Goal: Task Accomplishment & Management: Use online tool/utility

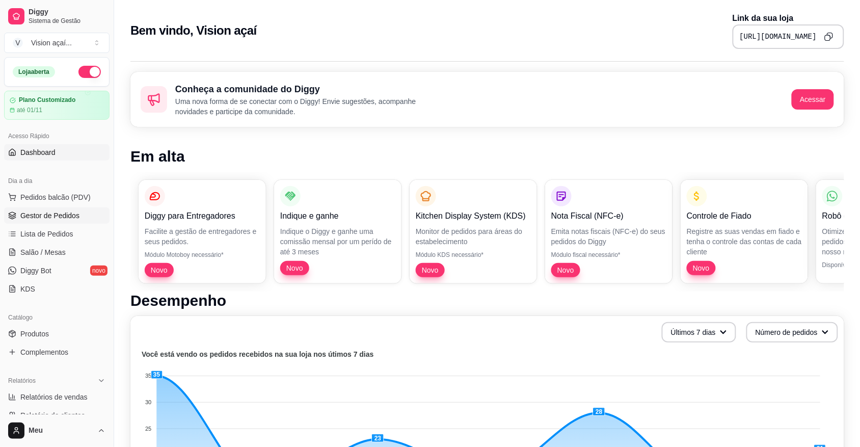
click at [59, 214] on span "Gestor de Pedidos" at bounding box center [49, 215] width 59 height 10
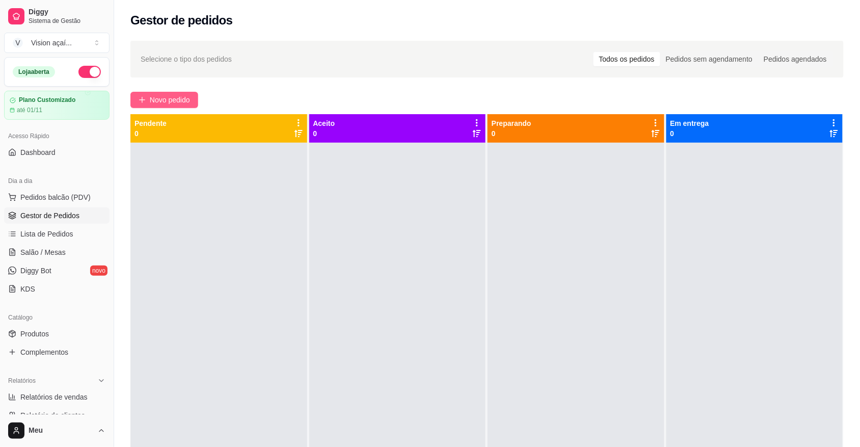
click at [163, 98] on span "Novo pedido" at bounding box center [170, 99] width 40 height 11
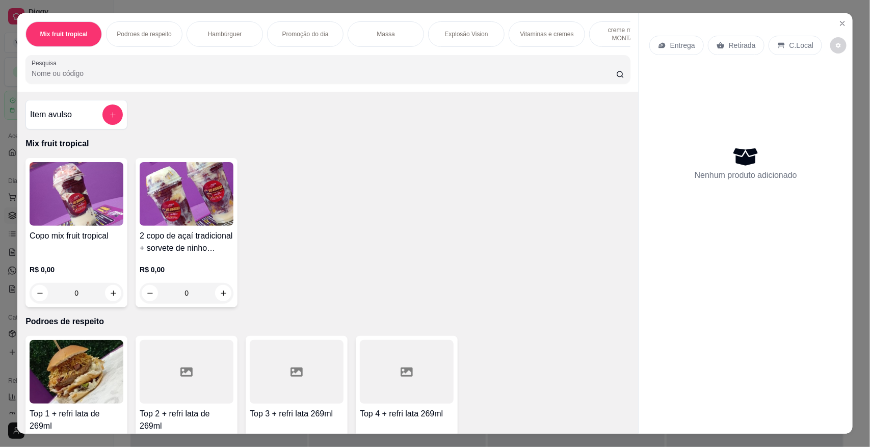
click at [233, 26] on div "Hambúrguer" at bounding box center [225, 33] width 76 height 25
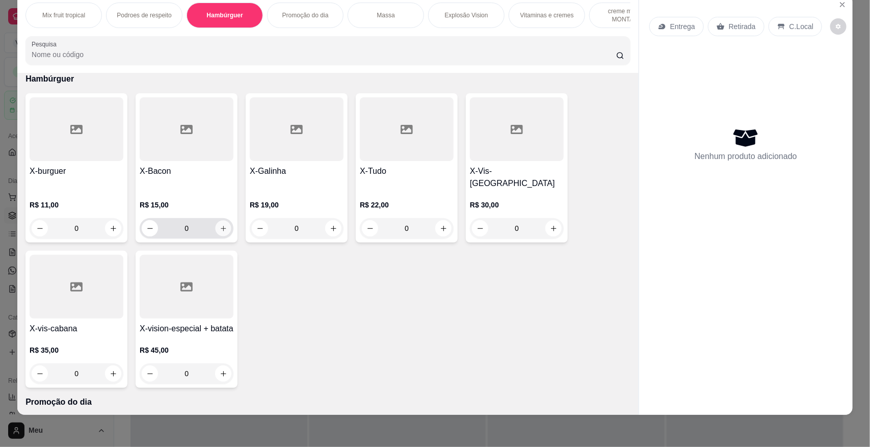
click at [220, 225] on icon "increase-product-quantity" at bounding box center [224, 229] width 8 height 8
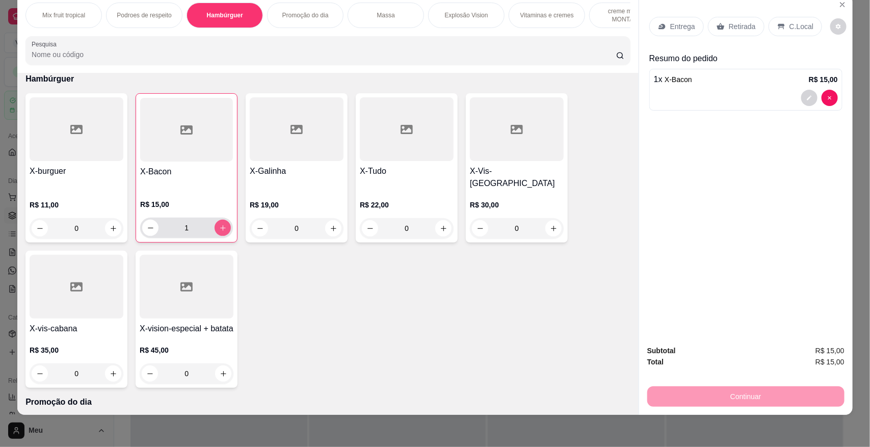
click at [220, 225] on icon "increase-product-quantity" at bounding box center [223, 228] width 6 height 6
type input "4"
click at [388, 21] on div "Massa" at bounding box center [386, 15] width 76 height 25
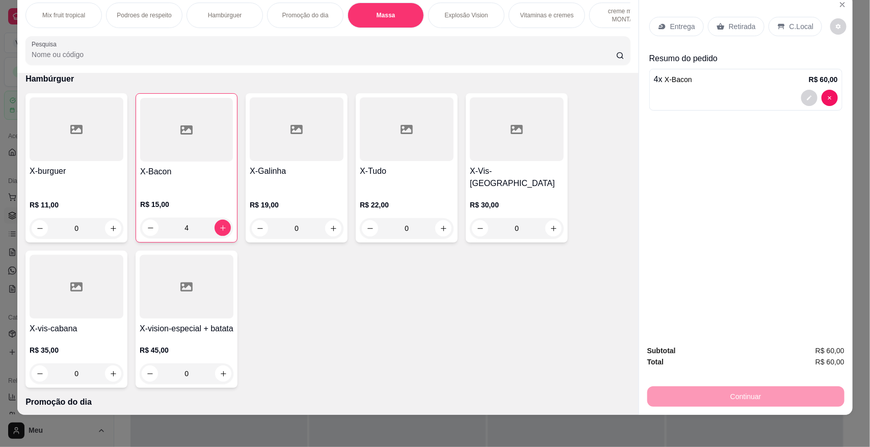
scroll to position [892, 0]
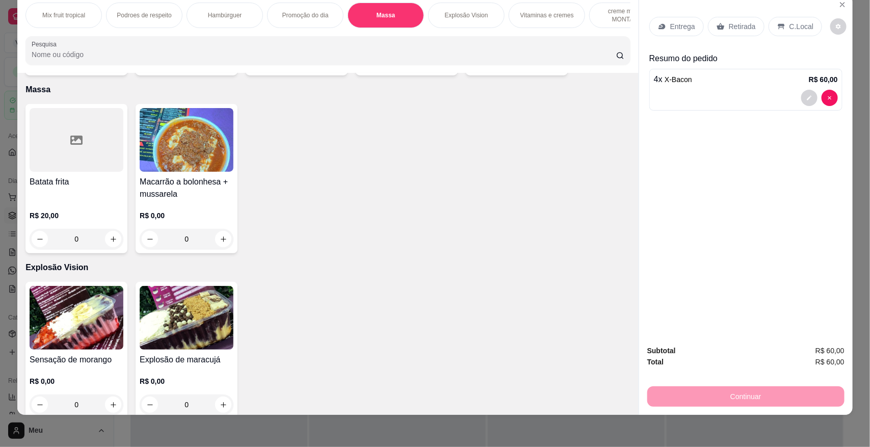
click at [222, 238] on div "0" at bounding box center [187, 239] width 94 height 20
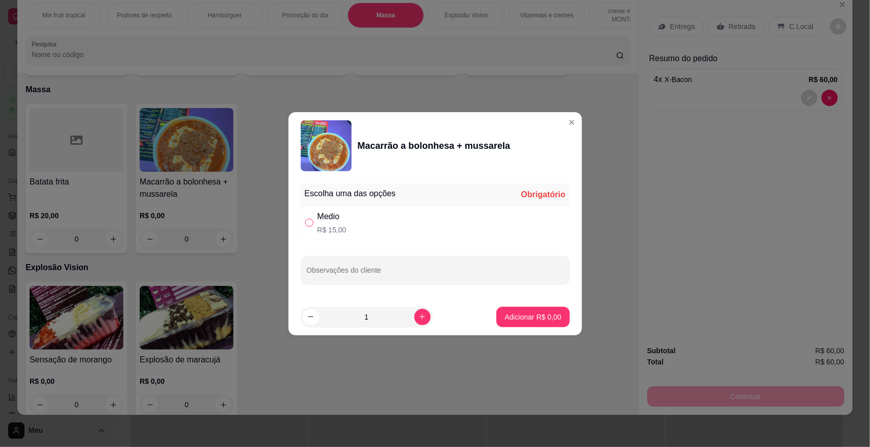
click at [307, 219] on input "" at bounding box center [309, 223] width 8 height 8
radio input "true"
click at [501, 310] on button "Adicionar R$ 15,00" at bounding box center [530, 317] width 77 height 20
type input "1"
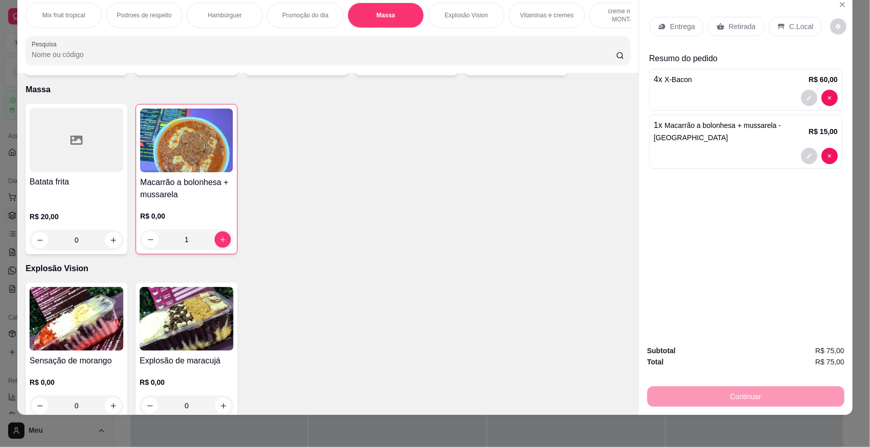
click at [735, 21] on p "Retirada" at bounding box center [742, 26] width 27 height 10
click at [729, 21] on p "Retirada" at bounding box center [742, 26] width 27 height 10
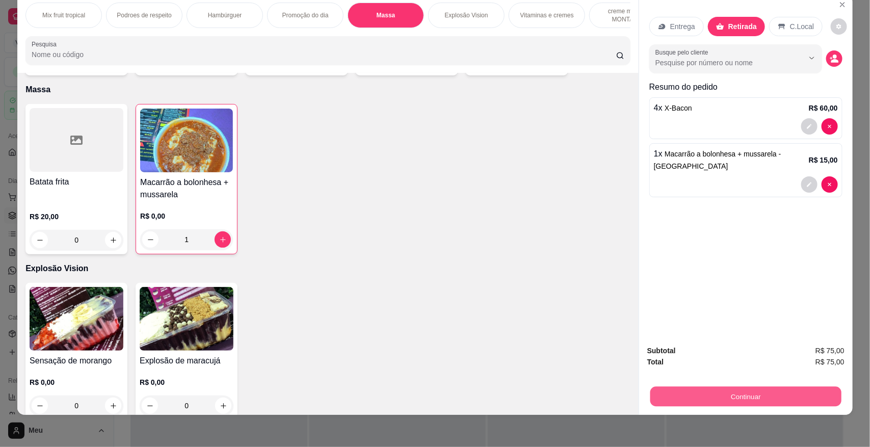
click at [742, 396] on button "Continuar" at bounding box center [745, 396] width 191 height 20
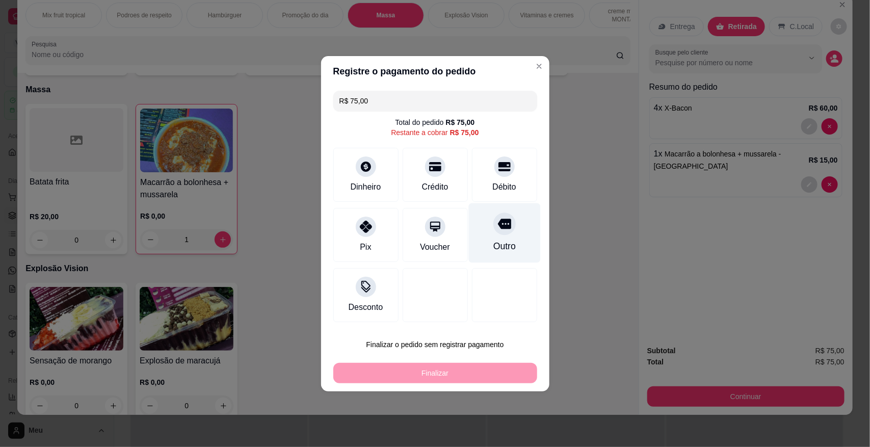
click at [508, 242] on div "Outro" at bounding box center [504, 233] width 72 height 60
type input "R$ 0,00"
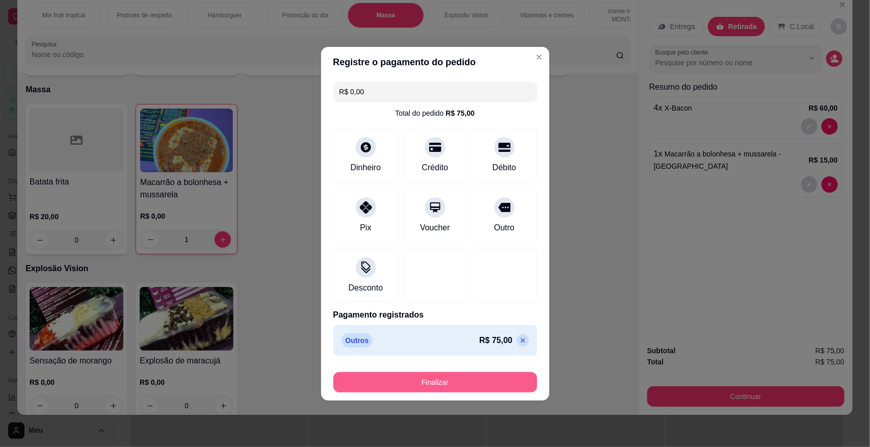
click at [464, 378] on button "Finalizar" at bounding box center [435, 382] width 204 height 20
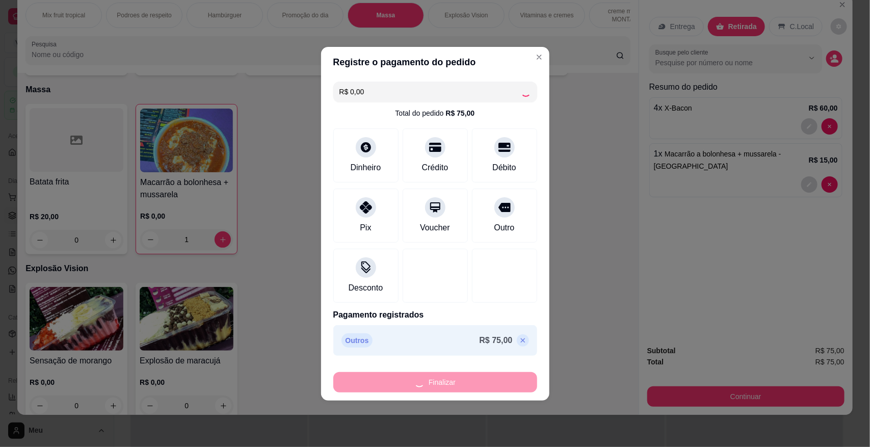
type input "0"
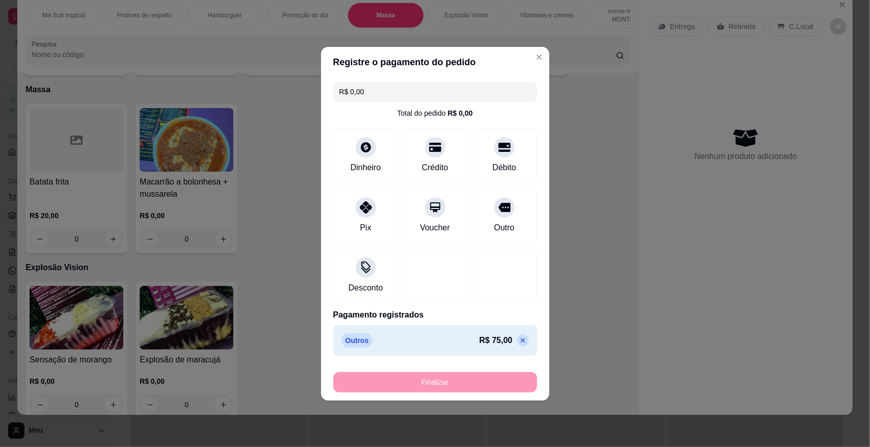
type input "-R$ 75,00"
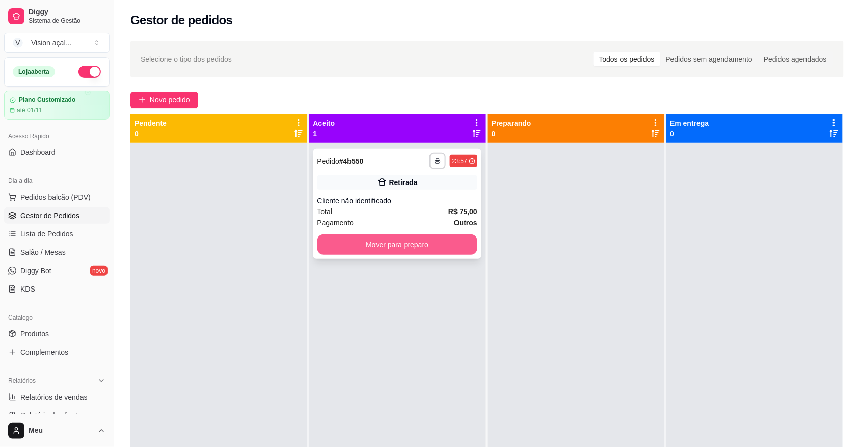
click at [424, 250] on button "Mover para preparo" at bounding box center [397, 244] width 161 height 20
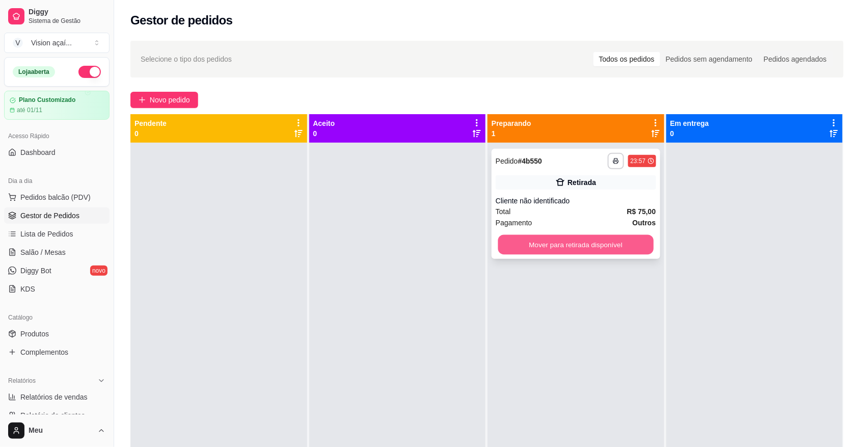
click at [525, 243] on button "Mover para retirada disponível" at bounding box center [575, 245] width 155 height 20
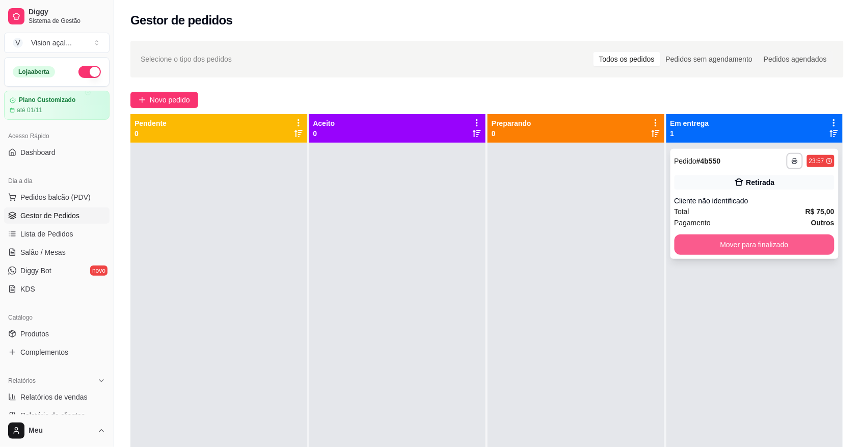
click at [706, 248] on button "Mover para finalizado" at bounding box center [755, 244] width 161 height 20
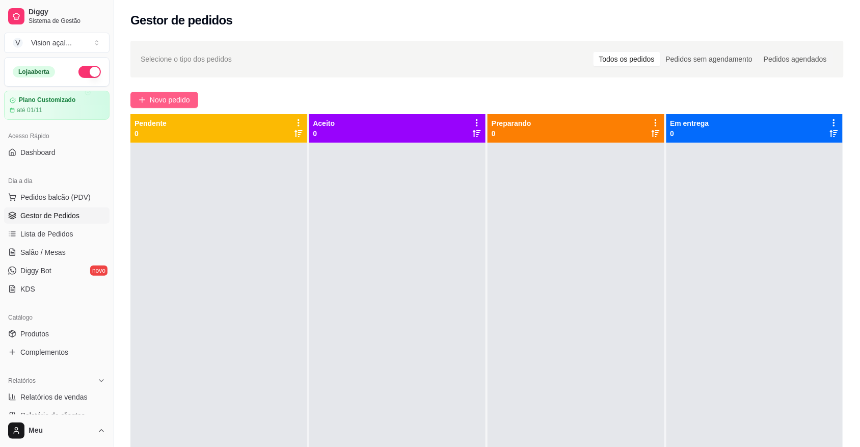
click at [171, 92] on button "Novo pedido" at bounding box center [164, 100] width 68 height 16
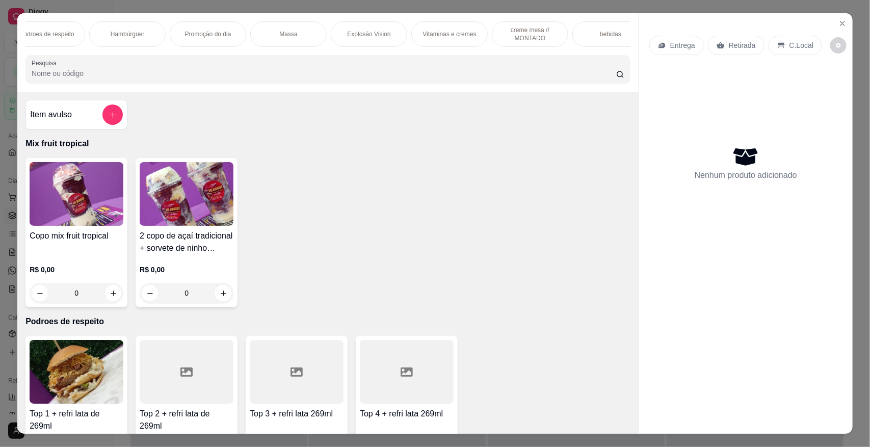
scroll to position [0, 115]
click at [424, 30] on p "Vitaminas e cremes" at bounding box center [432, 34] width 54 height 8
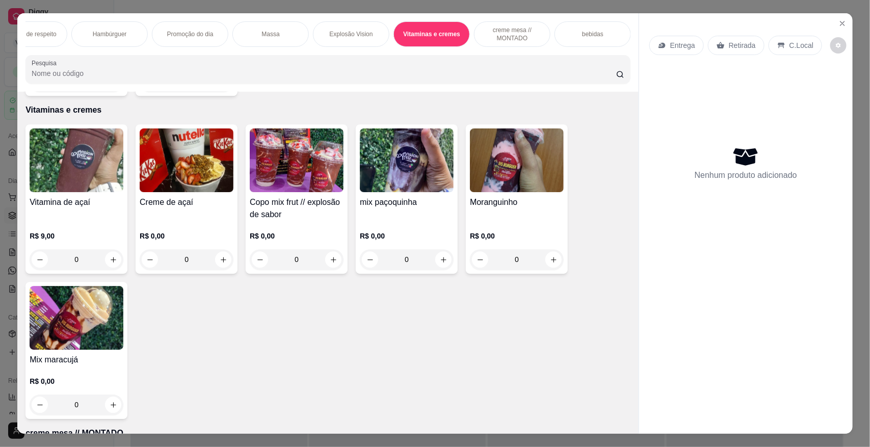
scroll to position [19, 0]
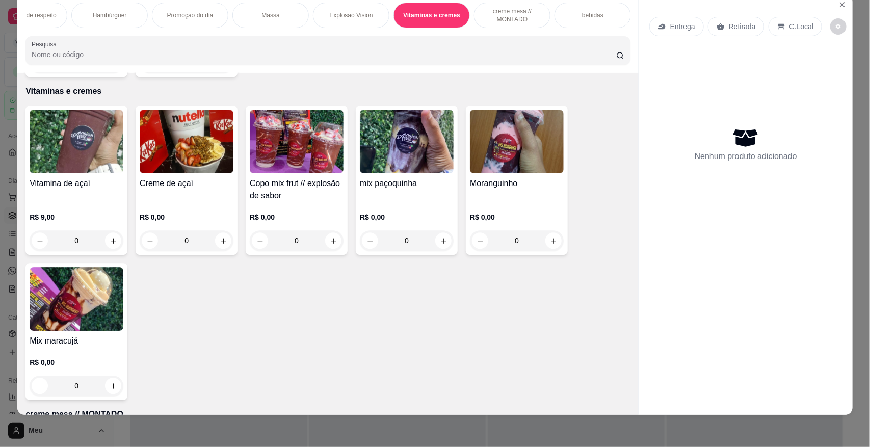
click at [79, 172] on div "Vitamina de açaí R$ 9,00 0" at bounding box center [76, 179] width 102 height 149
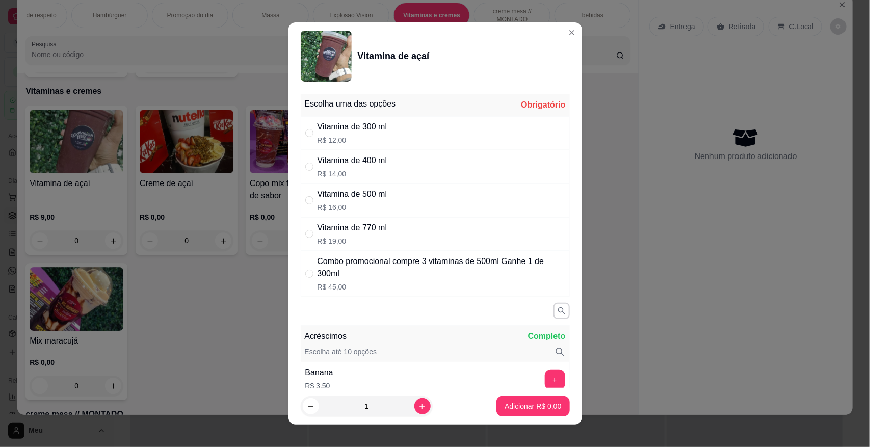
click at [436, 163] on div "Vitamina de 400 ml R$ 14,00" at bounding box center [435, 167] width 269 height 34
radio input "true"
click at [518, 408] on p "Adicionar R$ 14,00" at bounding box center [530, 406] width 61 height 10
type input "1"
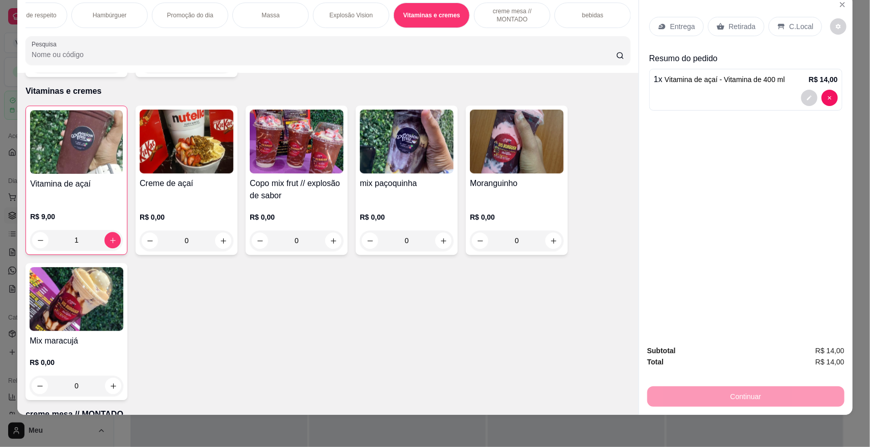
click at [722, 21] on div "Retirada" at bounding box center [736, 26] width 57 height 19
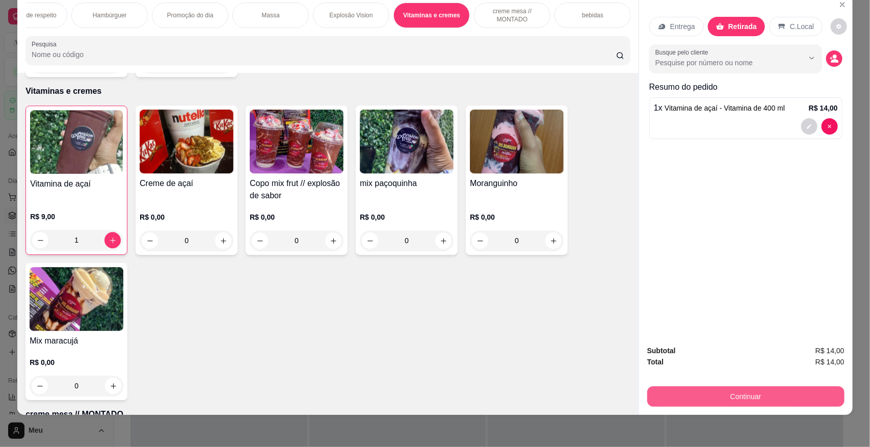
click at [761, 393] on button "Continuar" at bounding box center [745, 396] width 197 height 20
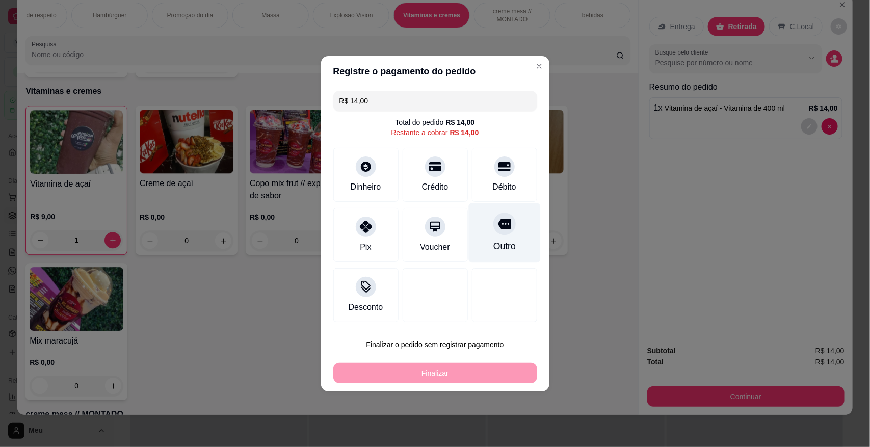
click at [507, 238] on div "Outro" at bounding box center [504, 233] width 72 height 60
type input "R$ 0,00"
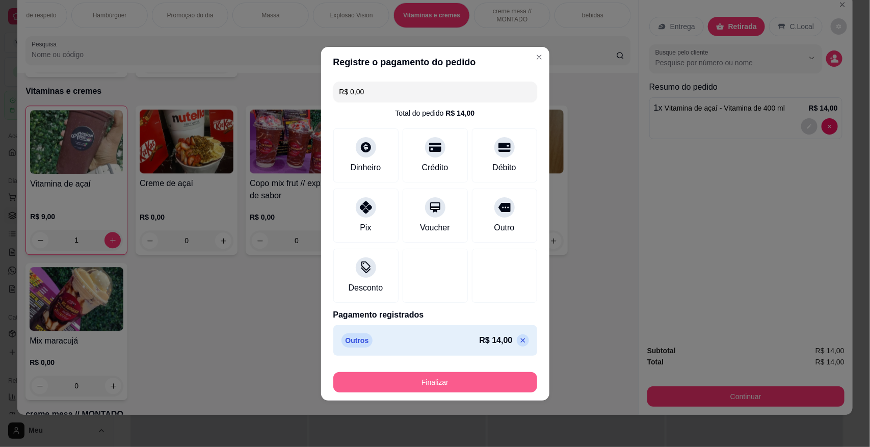
click at [432, 381] on button "Finalizar" at bounding box center [435, 382] width 204 height 20
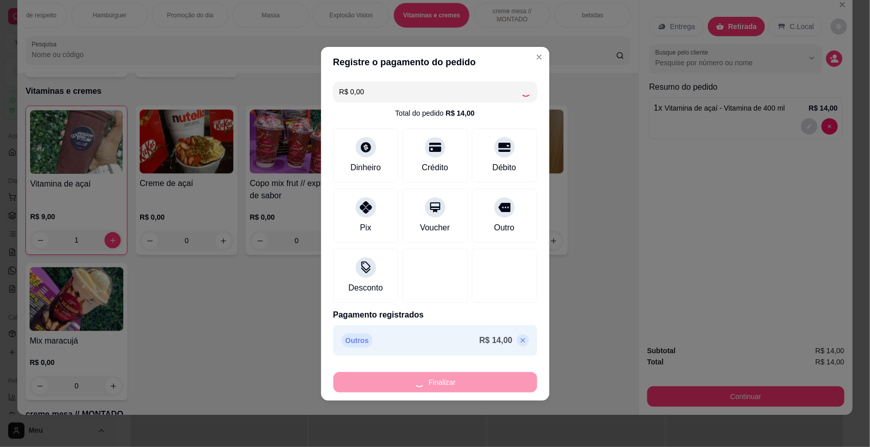
type input "0"
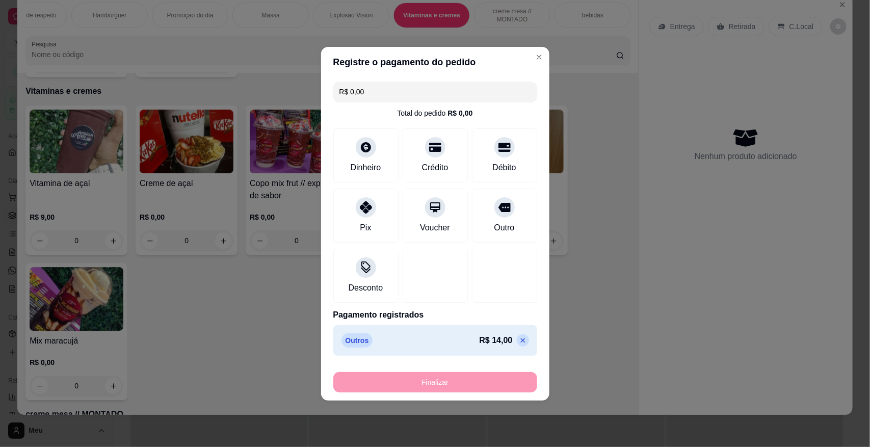
type input "-R$ 14,00"
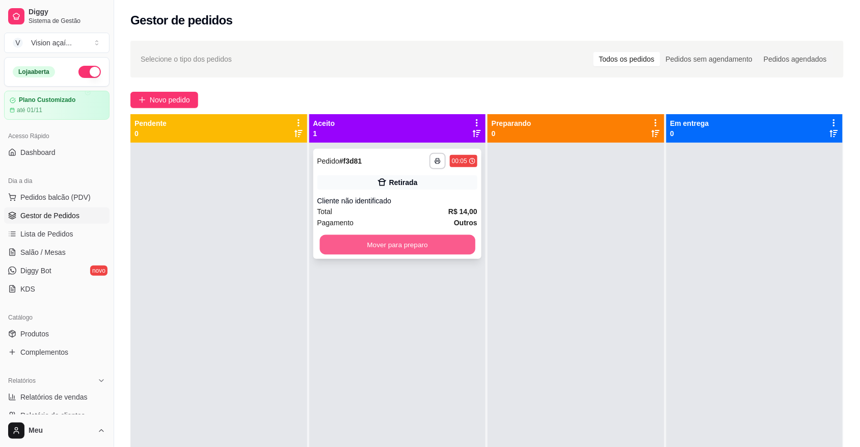
click at [423, 251] on button "Mover para preparo" at bounding box center [397, 245] width 155 height 20
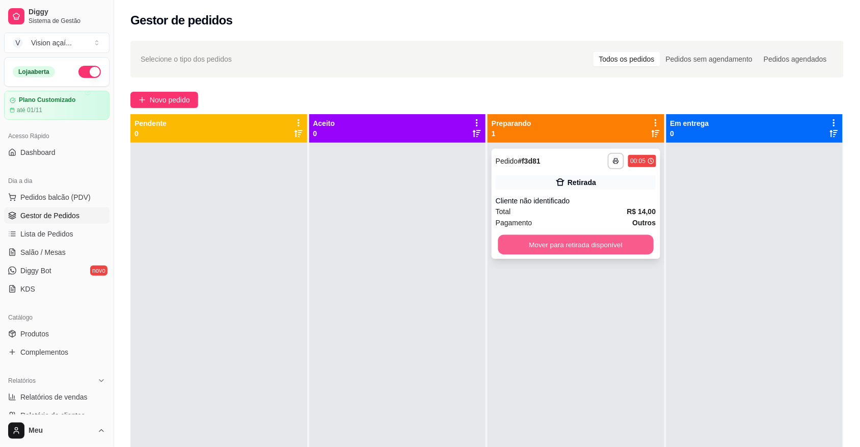
click at [517, 253] on button "Mover para retirada disponível" at bounding box center [575, 245] width 155 height 20
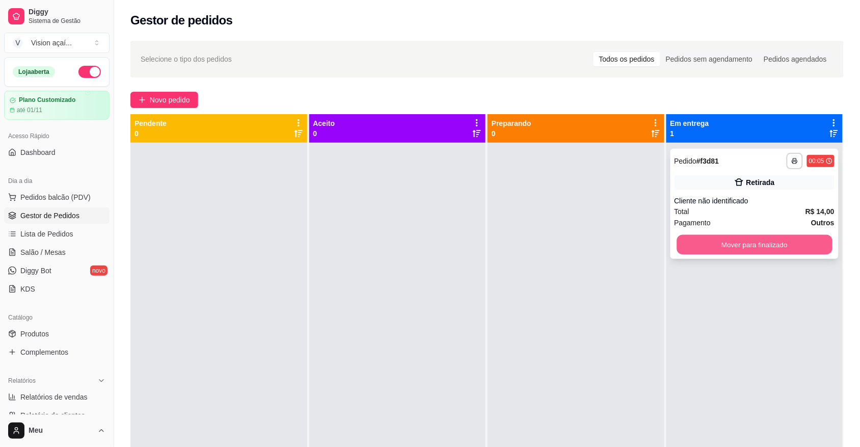
click at [742, 242] on button "Mover para finalizado" at bounding box center [754, 245] width 155 height 20
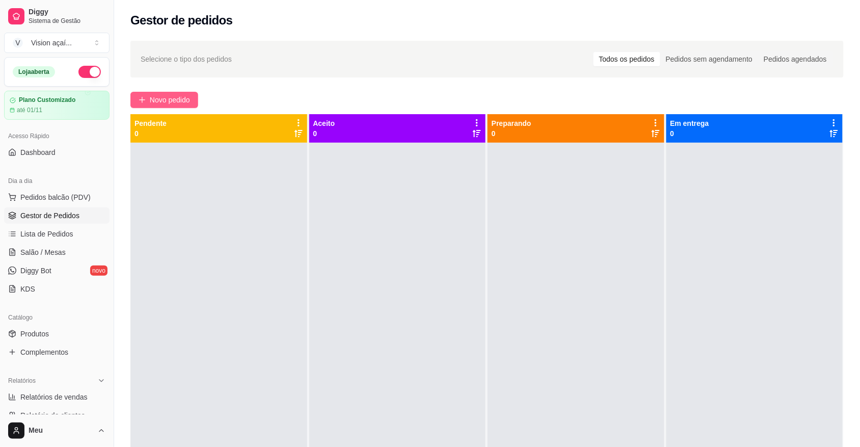
click at [161, 101] on span "Novo pedido" at bounding box center [170, 99] width 40 height 11
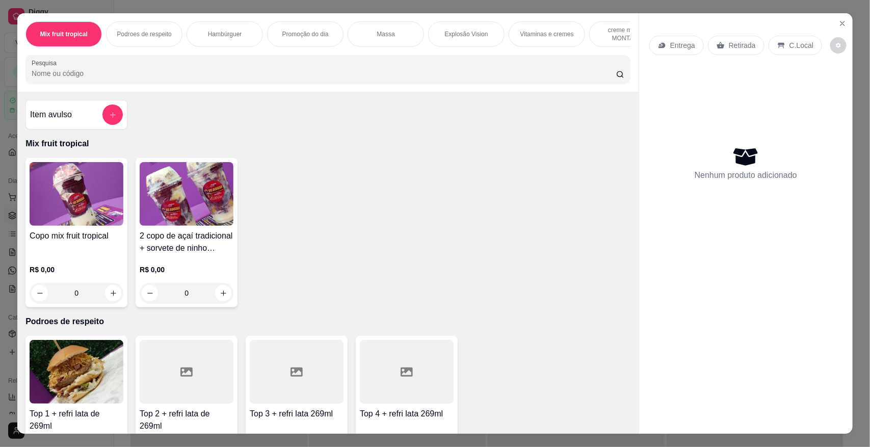
click at [215, 42] on div "Hambúrguer" at bounding box center [225, 33] width 76 height 25
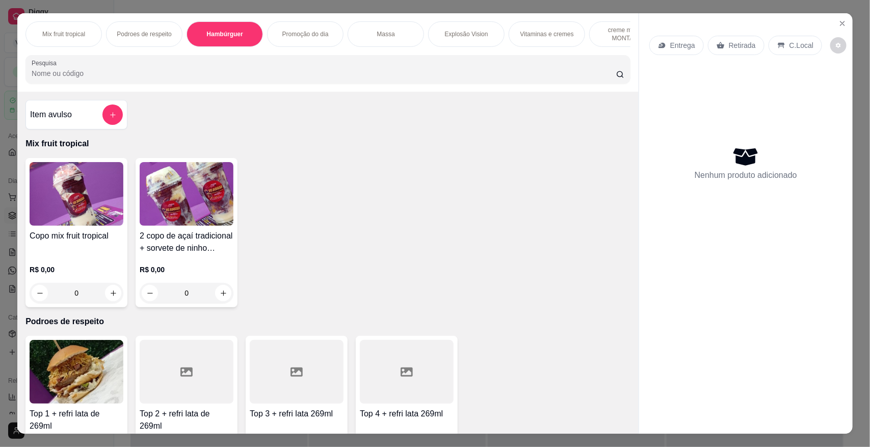
scroll to position [19, 0]
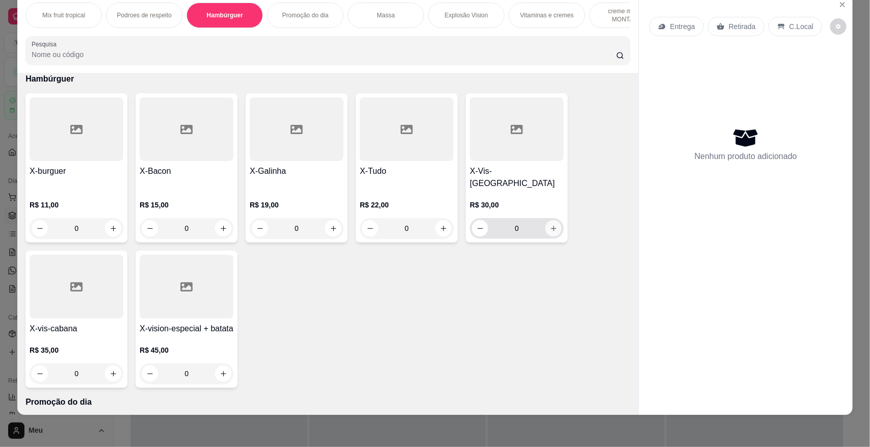
click at [550, 227] on icon "increase-product-quantity" at bounding box center [554, 229] width 8 height 8
type input "1"
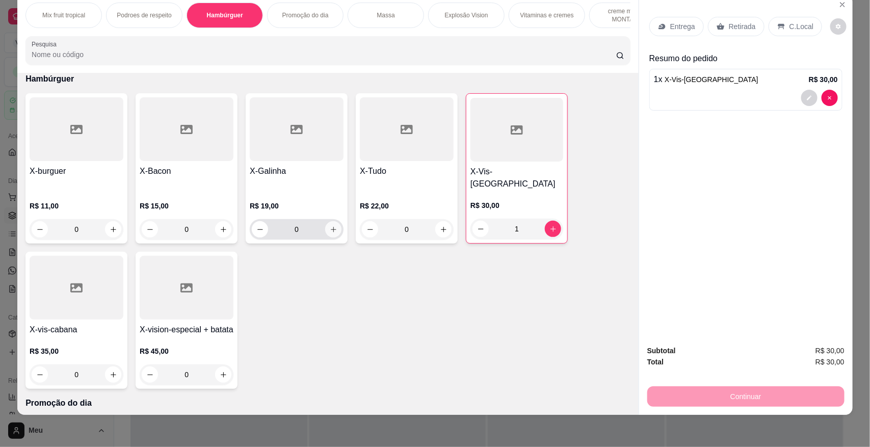
click at [330, 226] on icon "increase-product-quantity" at bounding box center [334, 230] width 8 height 8
type input "1"
click at [742, 28] on p "Retirada" at bounding box center [742, 26] width 27 height 10
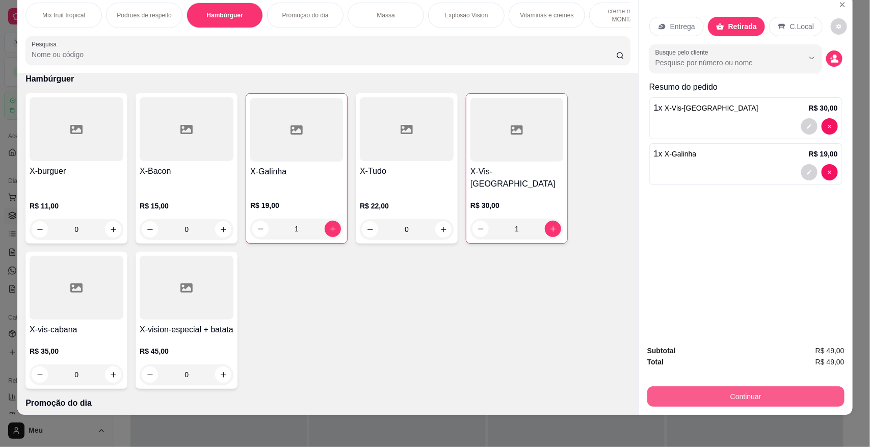
click at [752, 398] on button "Continuar" at bounding box center [745, 396] width 197 height 20
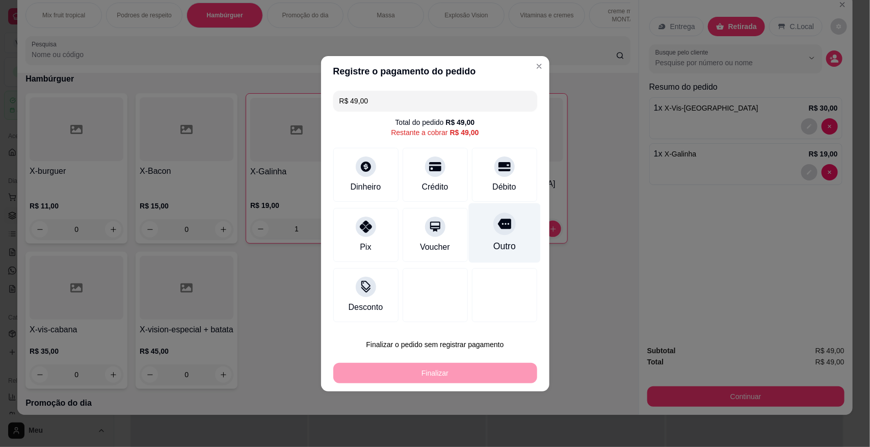
click at [502, 240] on div "Outro" at bounding box center [504, 246] width 22 height 13
type input "R$ 0,00"
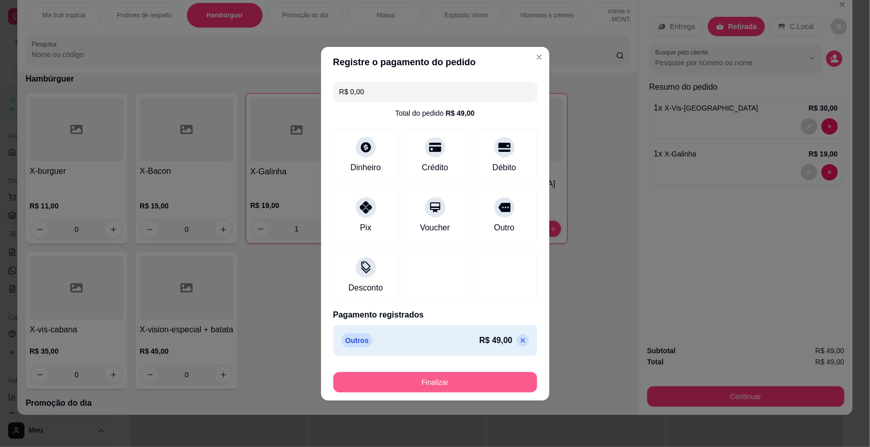
click at [460, 373] on button "Finalizar" at bounding box center [435, 382] width 204 height 20
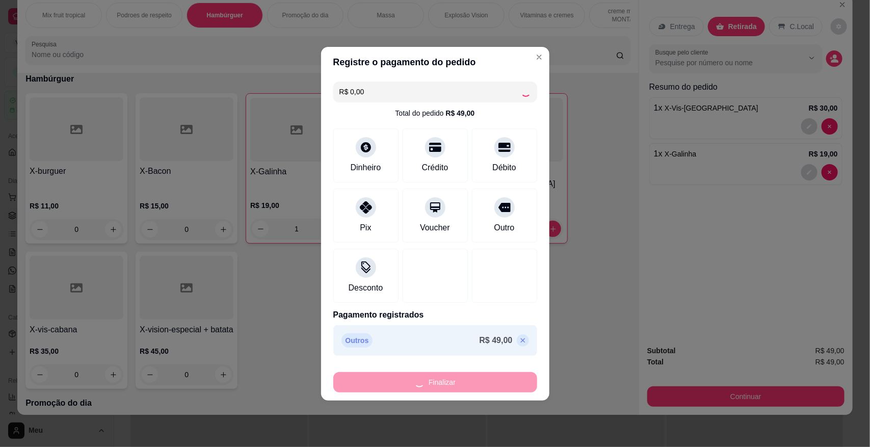
type input "0"
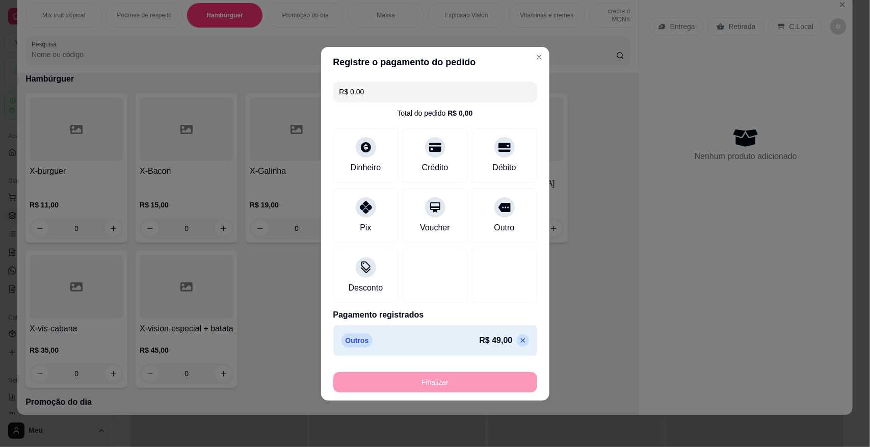
type input "-R$ 49,00"
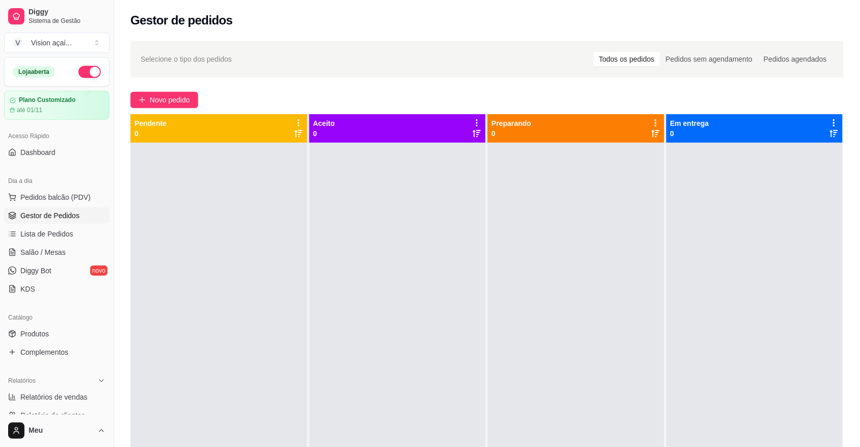
click at [421, 153] on div at bounding box center [397, 366] width 177 height 447
click at [166, 101] on span "Novo pedido" at bounding box center [170, 99] width 40 height 11
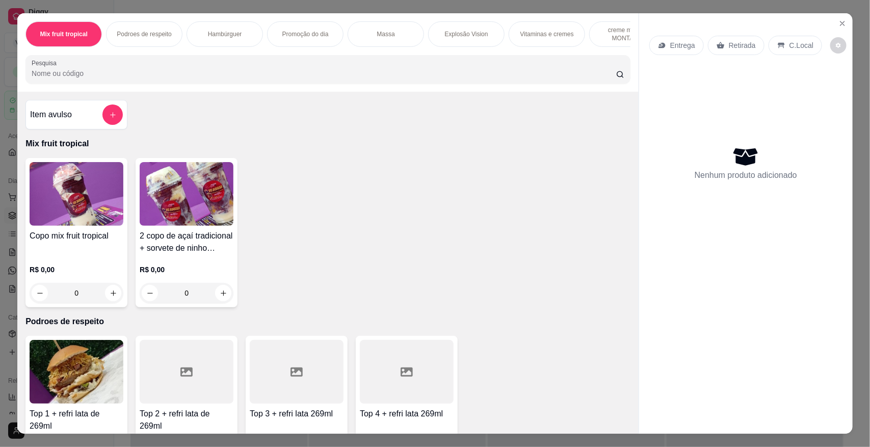
click at [851, 59] on div "Mix fruit tropical Podroes de respeito Hambúrguer Promoção do dia Massa Explosã…" at bounding box center [435, 223] width 870 height 447
click at [838, 26] on icon "Close" at bounding box center [842, 23] width 8 height 8
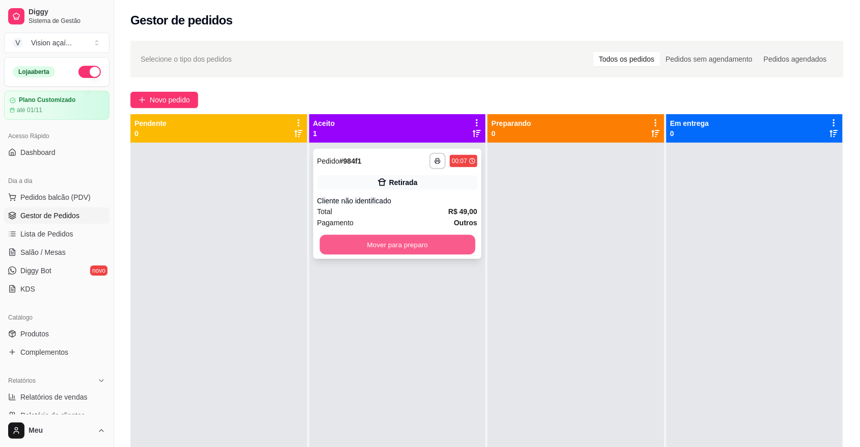
click at [411, 238] on button "Mover para preparo" at bounding box center [397, 245] width 155 height 20
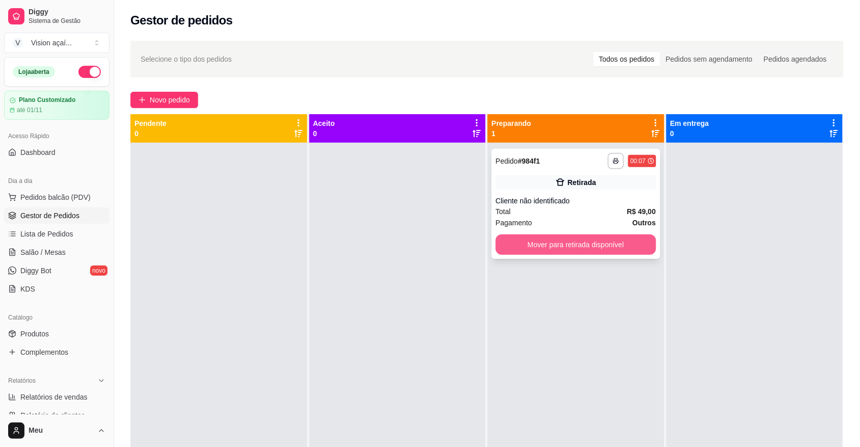
click at [534, 240] on button "Mover para retirada disponível" at bounding box center [576, 244] width 161 height 20
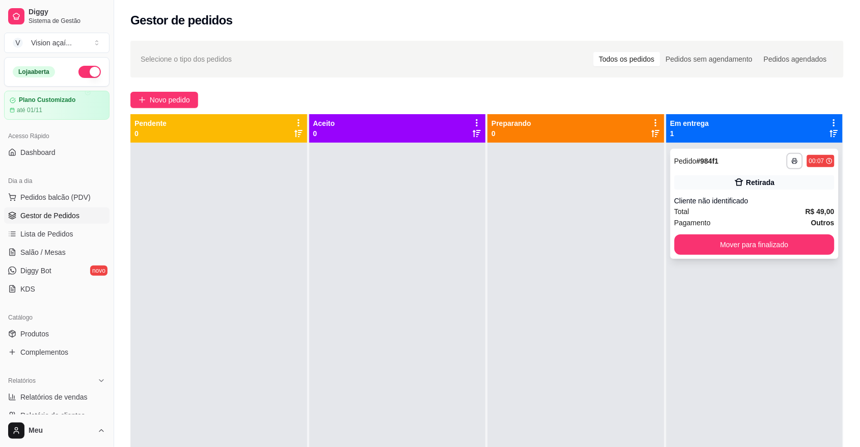
click at [712, 255] on div "**********" at bounding box center [755, 204] width 169 height 110
click at [722, 240] on button "Mover para finalizado" at bounding box center [755, 244] width 161 height 20
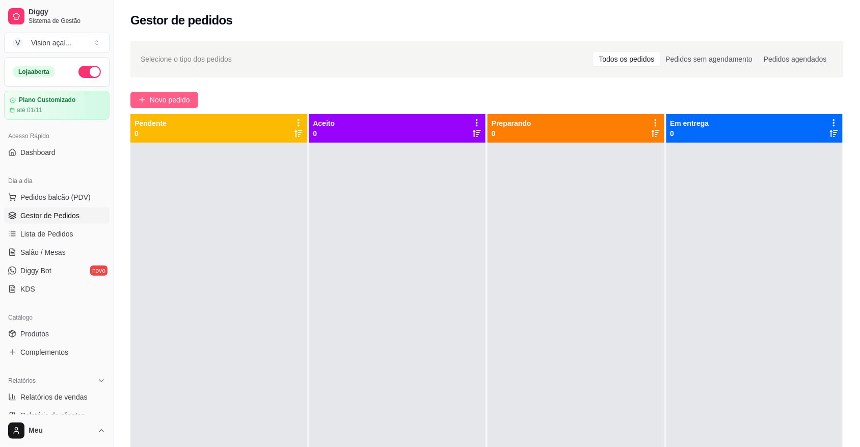
click at [164, 103] on span "Novo pedido" at bounding box center [170, 99] width 40 height 11
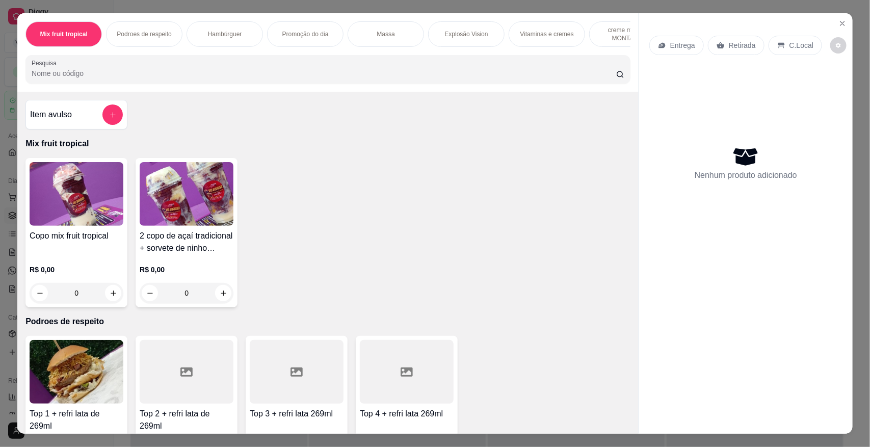
click at [223, 32] on p "Hambúrguer" at bounding box center [225, 34] width 34 height 8
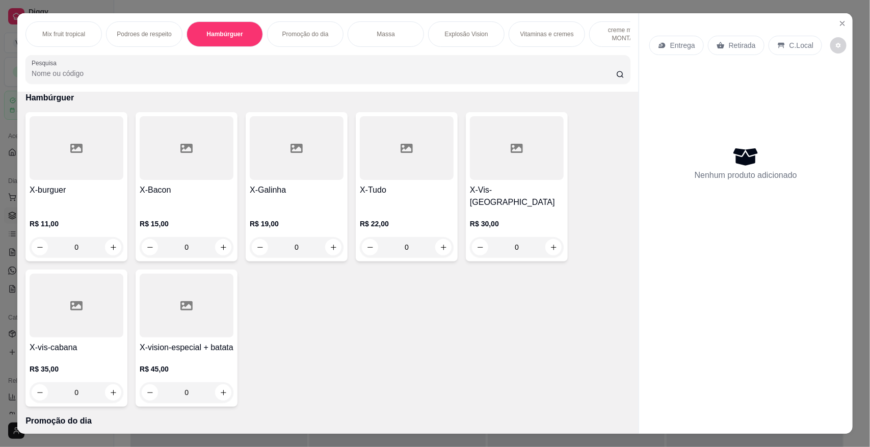
scroll to position [19, 0]
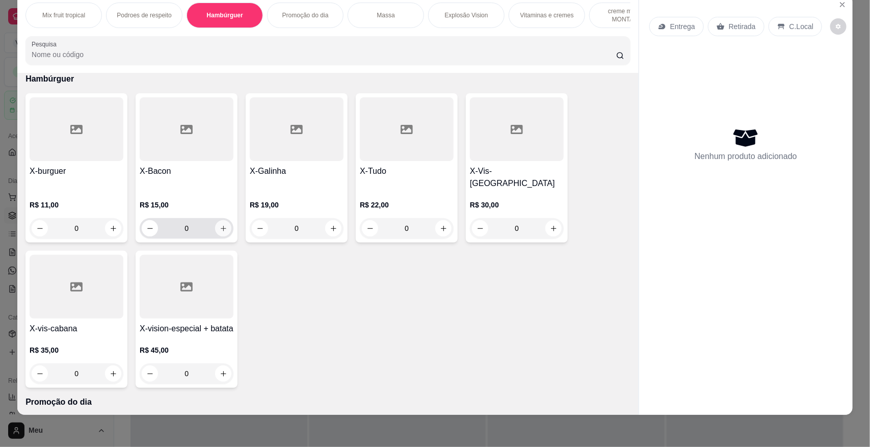
click at [222, 224] on button "increase-product-quantity" at bounding box center [223, 228] width 16 height 16
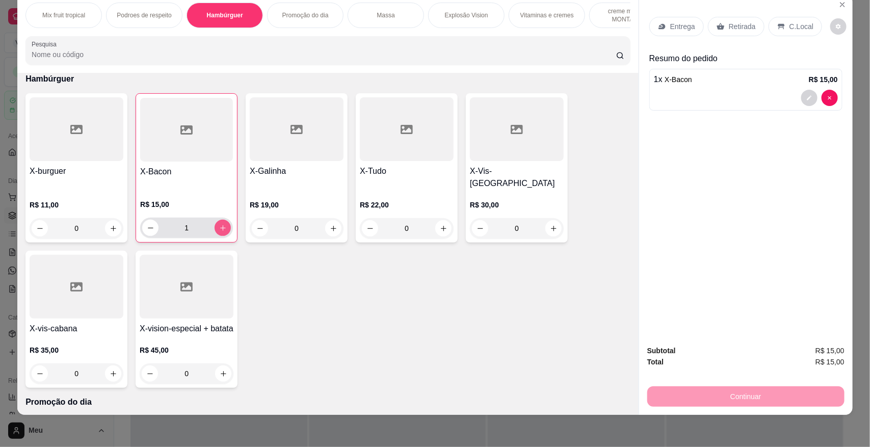
click at [222, 225] on button "increase-product-quantity" at bounding box center [223, 228] width 16 height 16
click at [215, 230] on button "increase-product-quantity" at bounding box center [223, 228] width 16 height 16
type input "4"
click at [729, 27] on p "Retirada" at bounding box center [742, 26] width 27 height 10
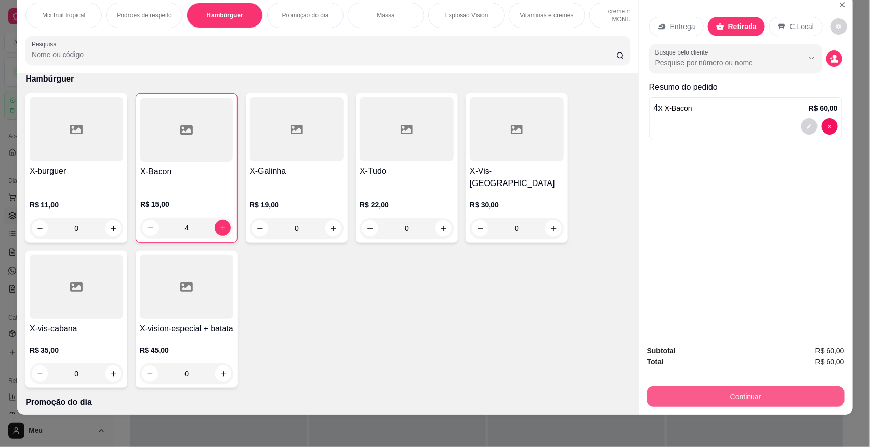
click at [752, 396] on button "Continuar" at bounding box center [745, 396] width 197 height 20
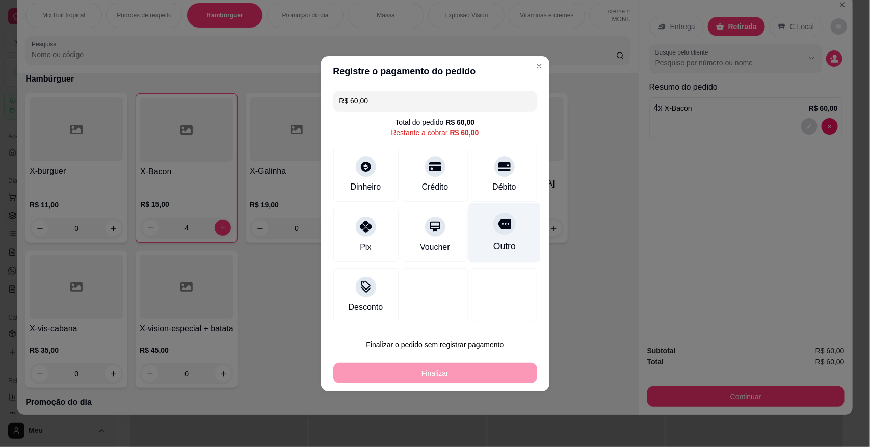
click at [506, 237] on div "Outro" at bounding box center [504, 233] width 72 height 60
type input "R$ 0,00"
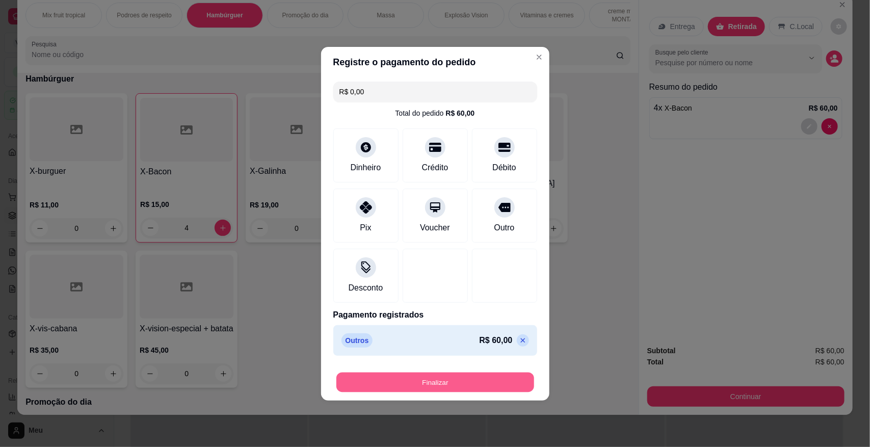
click at [441, 378] on button "Finalizar" at bounding box center [435, 382] width 198 height 20
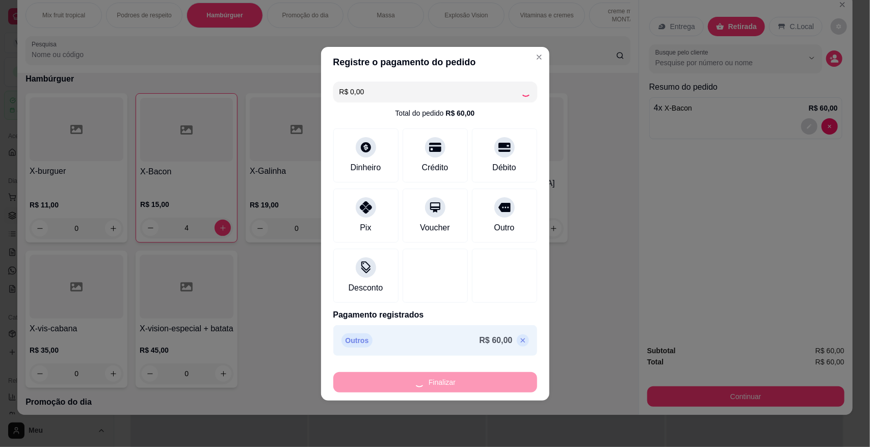
type input "0"
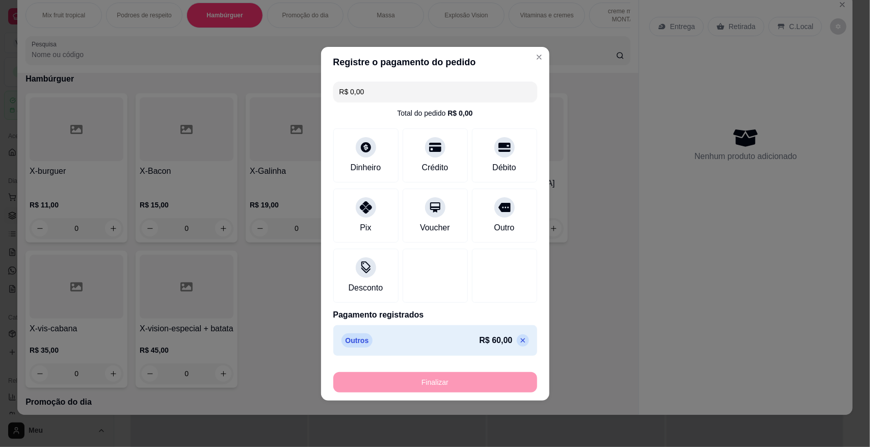
type input "-R$ 60,00"
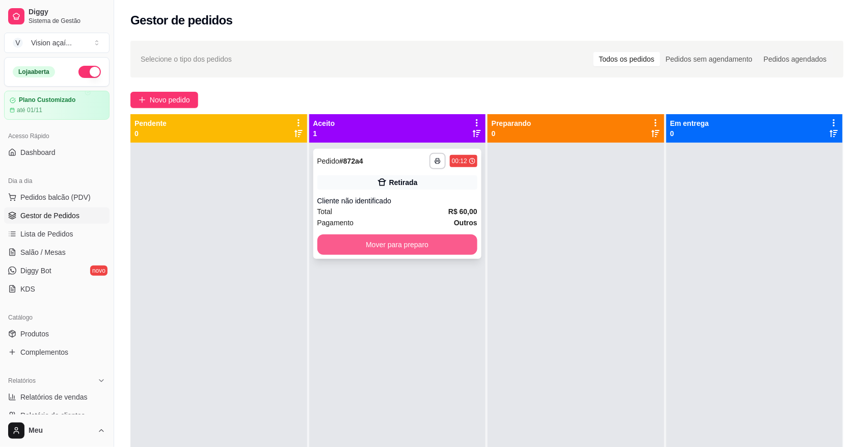
click at [438, 246] on button "Mover para preparo" at bounding box center [397, 244] width 161 height 20
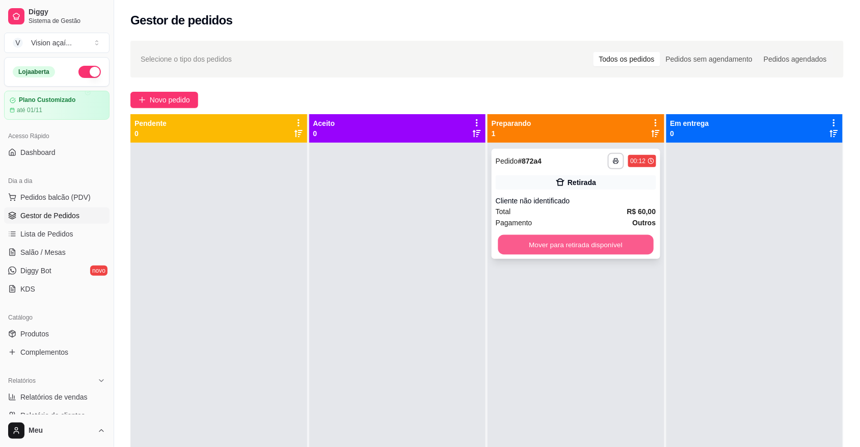
click at [516, 248] on button "Mover para retirada disponível" at bounding box center [575, 245] width 155 height 20
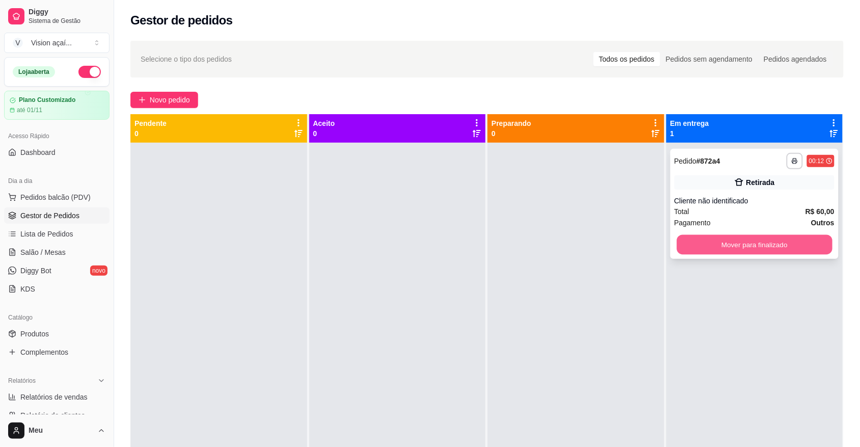
click at [710, 250] on button "Mover para finalizado" at bounding box center [754, 245] width 155 height 20
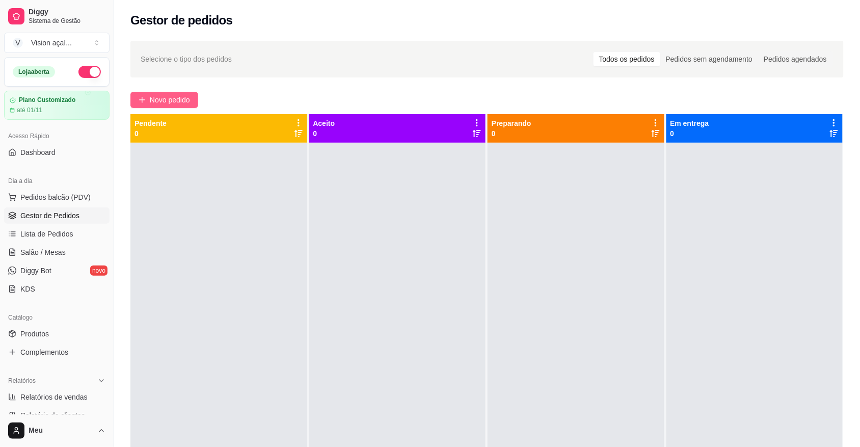
click at [162, 95] on span "Novo pedido" at bounding box center [170, 99] width 40 height 11
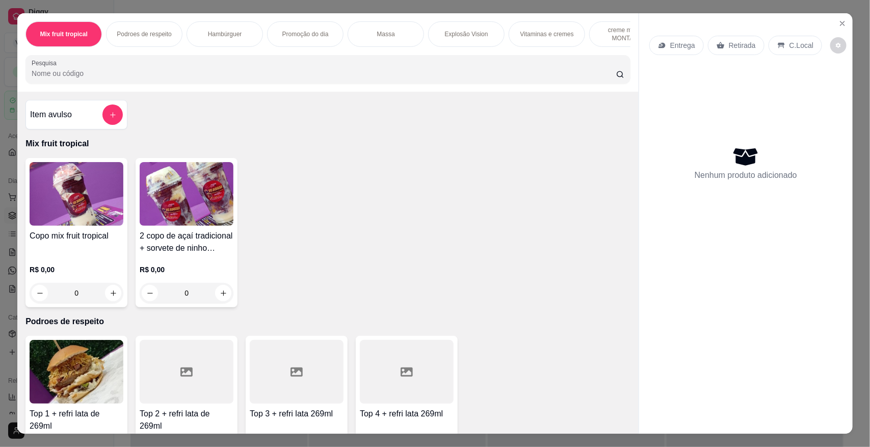
click at [196, 31] on div "Hambúrguer" at bounding box center [225, 33] width 76 height 25
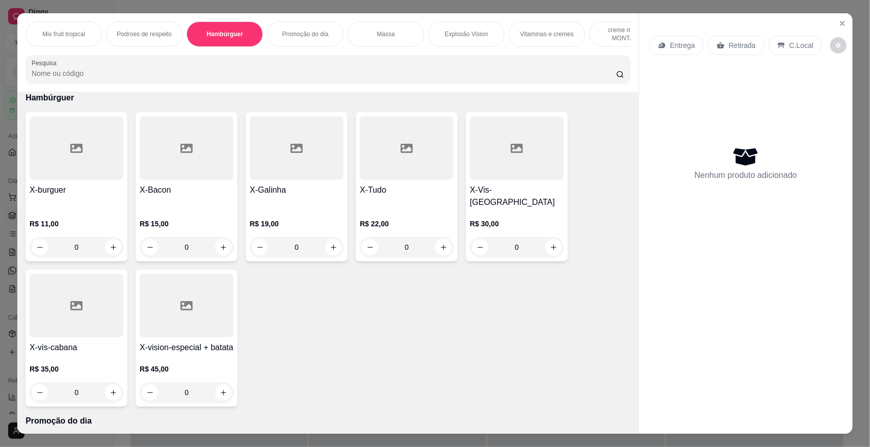
scroll to position [19, 0]
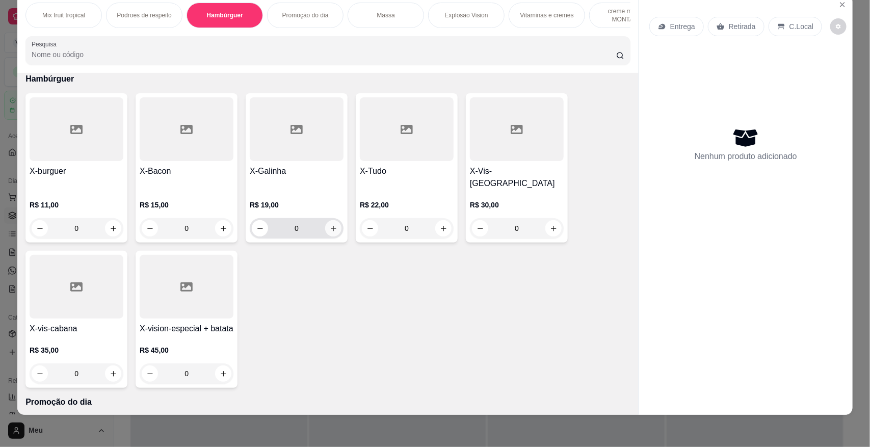
click at [326, 229] on button "increase-product-quantity" at bounding box center [333, 228] width 16 height 16
type input "1"
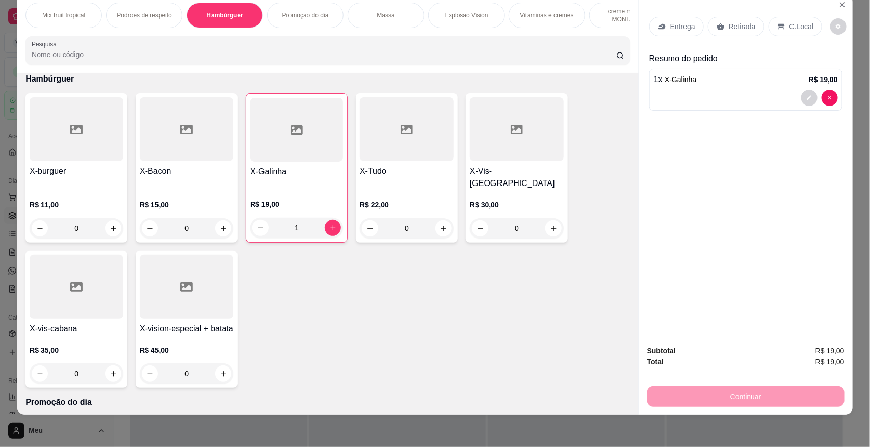
click at [734, 17] on div "Retirada" at bounding box center [736, 26] width 57 height 19
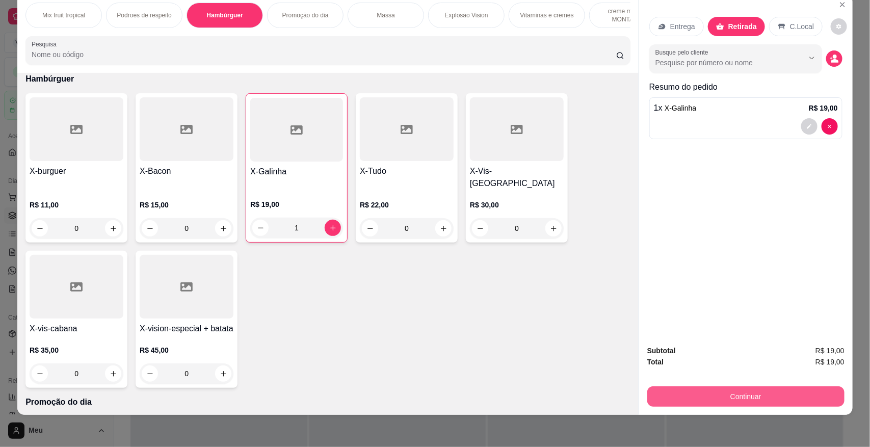
click at [728, 401] on button "Continuar" at bounding box center [745, 396] width 197 height 20
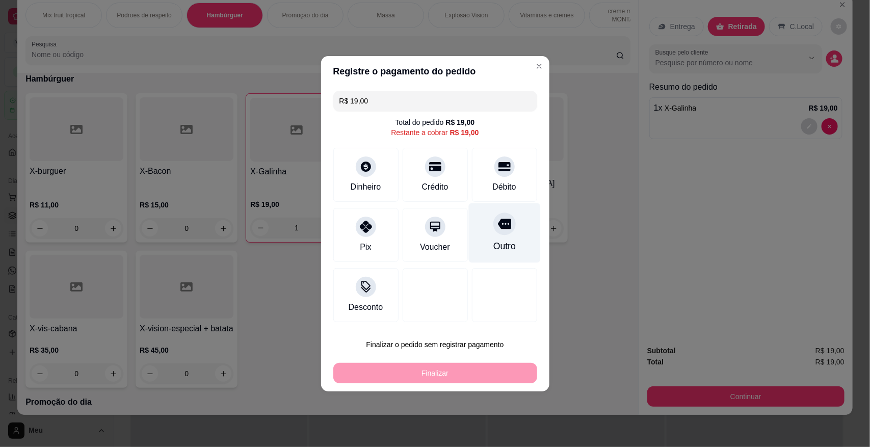
click at [510, 234] on div "Outro" at bounding box center [504, 233] width 72 height 60
type input "R$ 0,00"
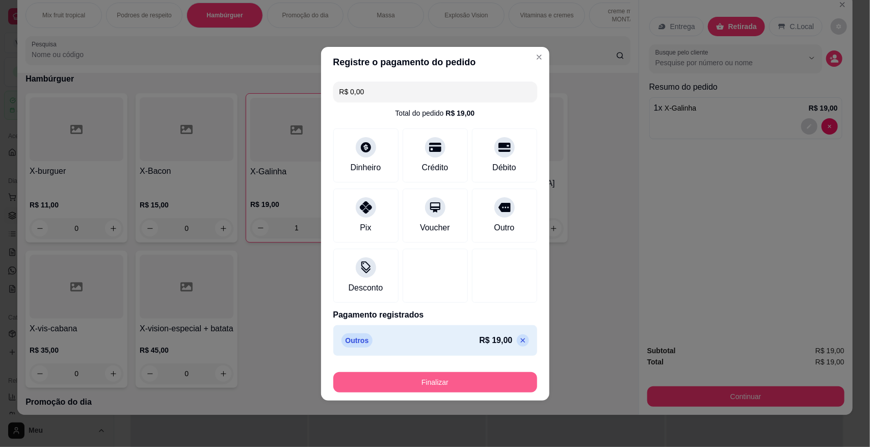
click at [449, 381] on button "Finalizar" at bounding box center [435, 382] width 204 height 20
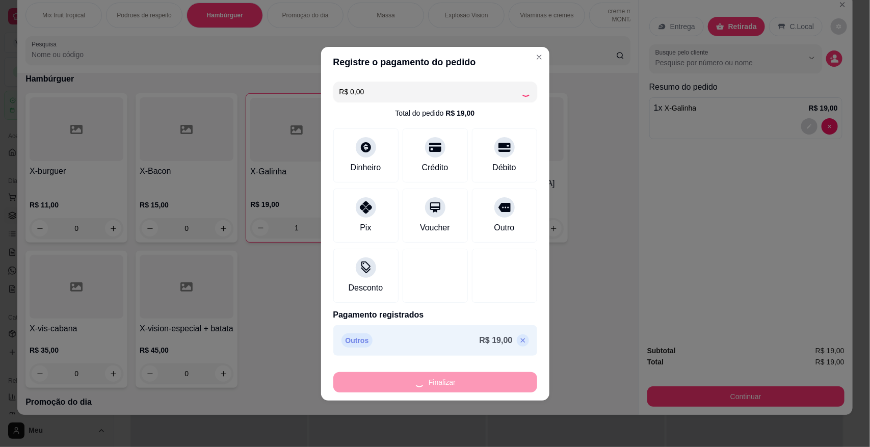
type input "0"
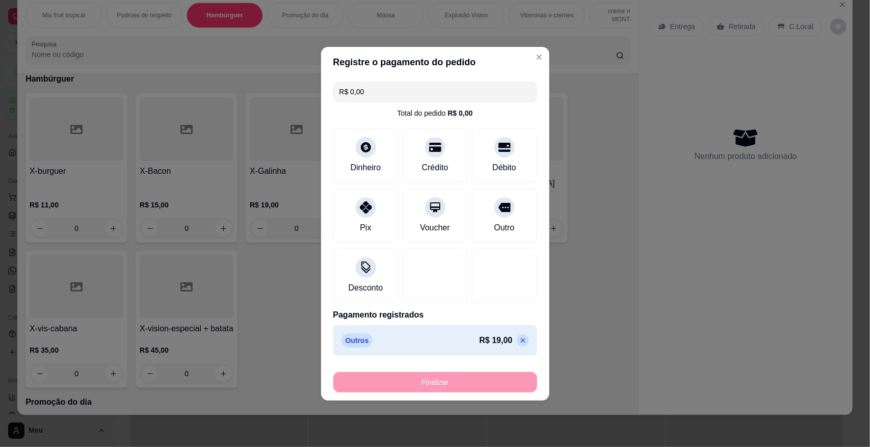
type input "-R$ 19,00"
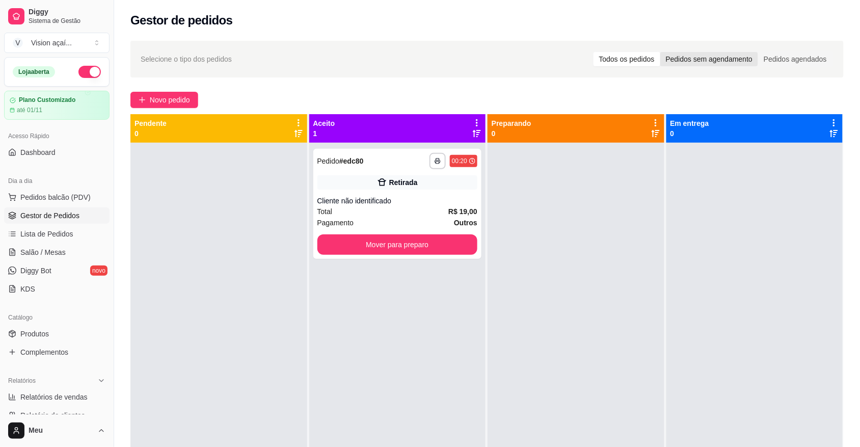
click at [693, 64] on div "Pedidos sem agendamento" at bounding box center [709, 59] width 98 height 14
click at [660, 52] on input "Pedidos sem agendamento" at bounding box center [660, 52] width 0 height 0
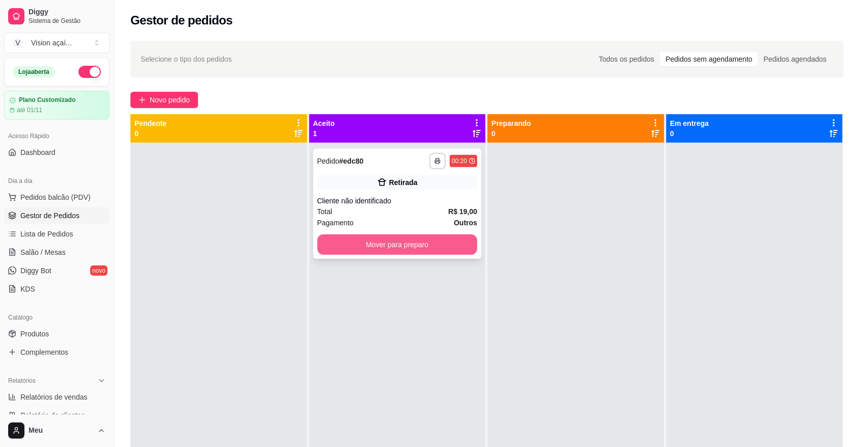
click at [381, 248] on button "Mover para preparo" at bounding box center [397, 244] width 161 height 20
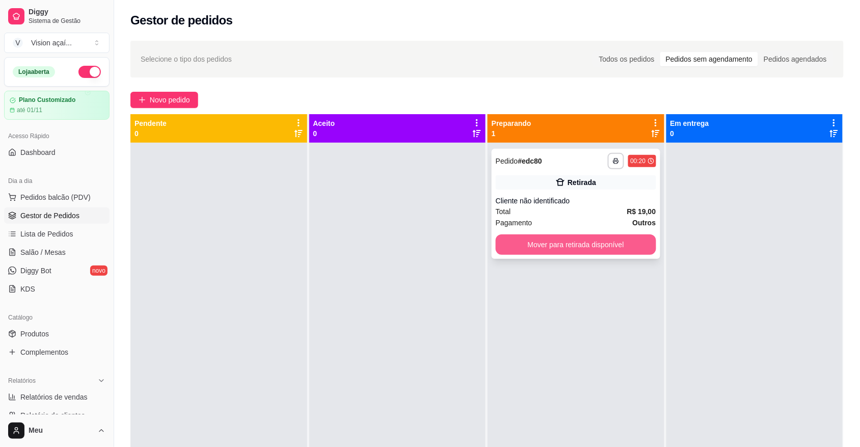
click at [522, 253] on button "Mover para retirada disponível" at bounding box center [576, 244] width 161 height 20
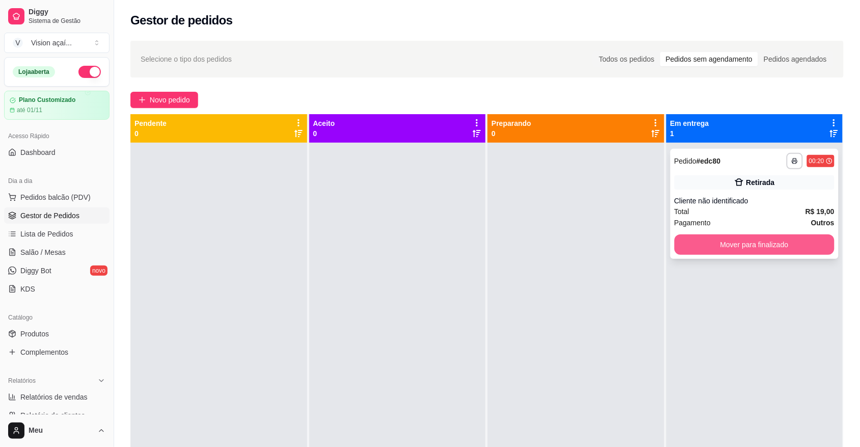
click at [709, 253] on button "Mover para finalizado" at bounding box center [755, 244] width 161 height 20
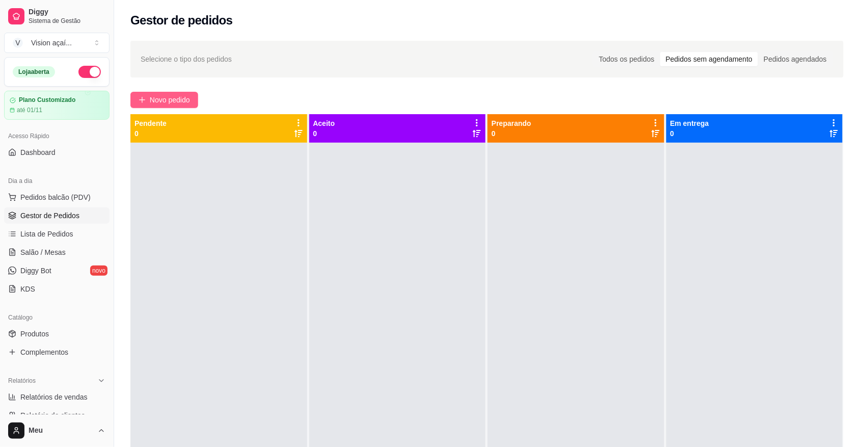
click at [166, 94] on span "Novo pedido" at bounding box center [170, 99] width 40 height 11
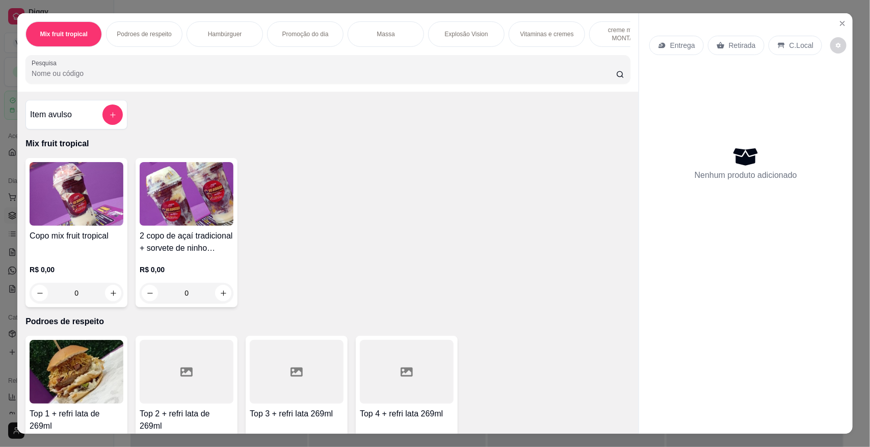
click at [401, 37] on div "Massa" at bounding box center [386, 33] width 76 height 25
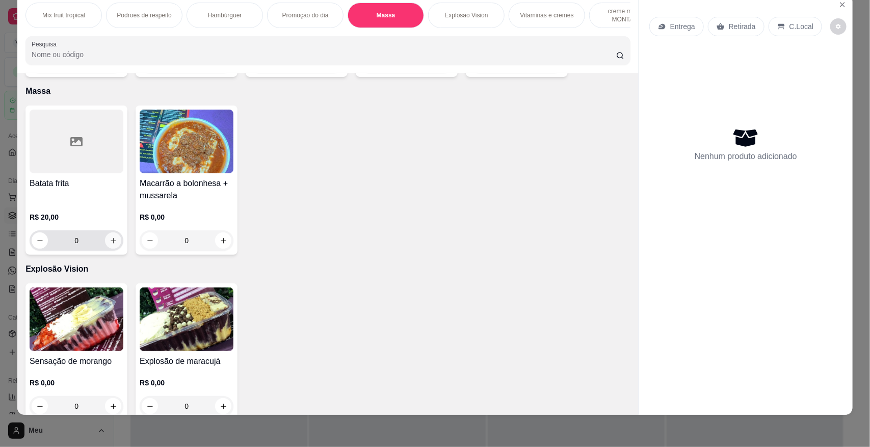
click at [110, 237] on icon "increase-product-quantity" at bounding box center [114, 241] width 8 height 8
type input "1"
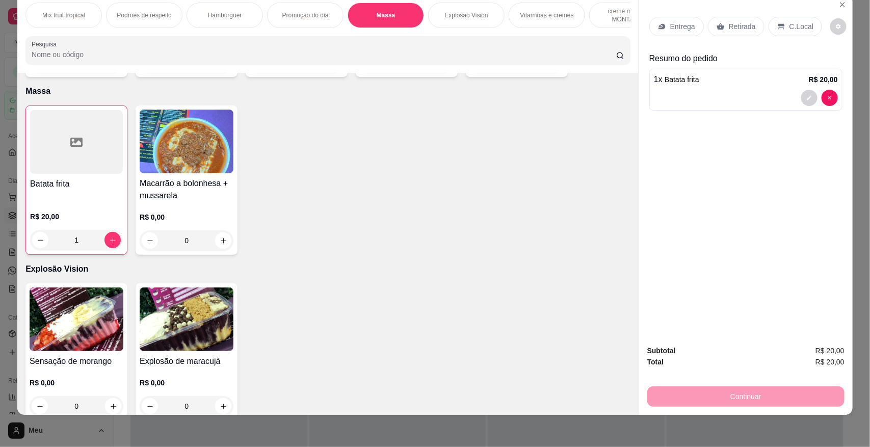
click at [732, 21] on p "Retirada" at bounding box center [742, 26] width 27 height 10
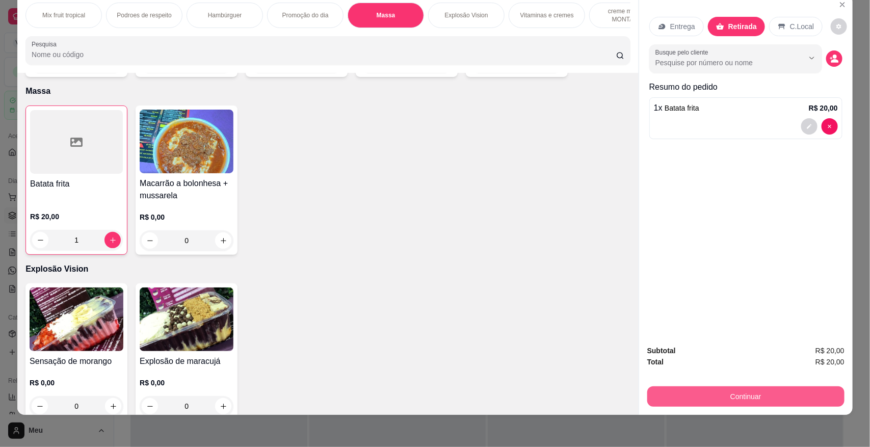
click at [729, 405] on button "Continuar" at bounding box center [745, 396] width 197 height 20
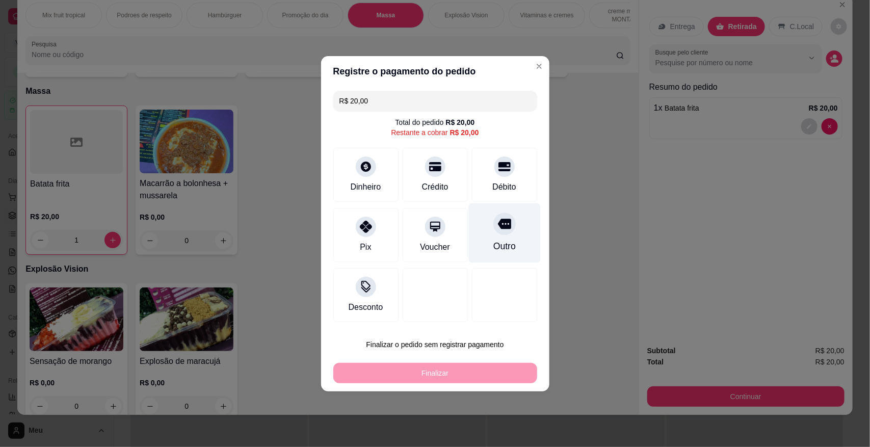
click at [491, 237] on div "Outro" at bounding box center [504, 233] width 72 height 60
type input "R$ 0,00"
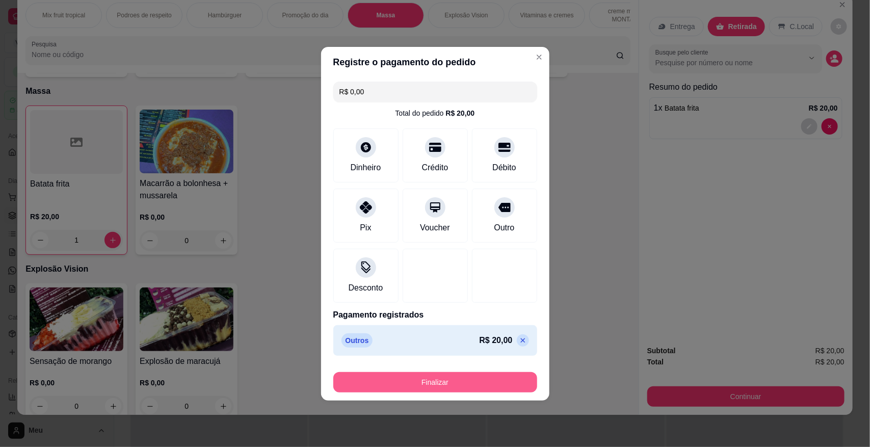
click at [449, 387] on button "Finalizar" at bounding box center [435, 382] width 204 height 20
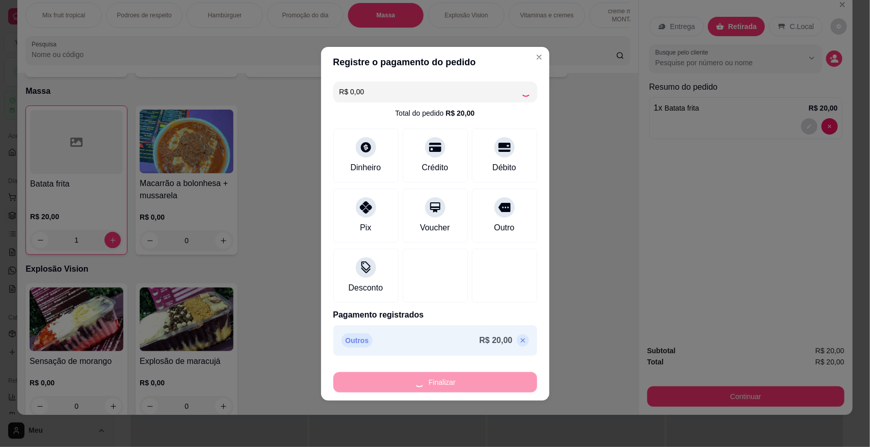
type input "0"
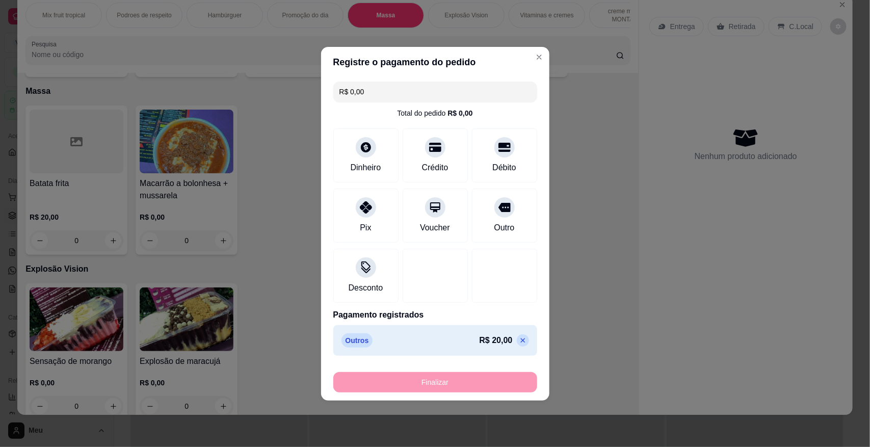
type input "-R$ 20,00"
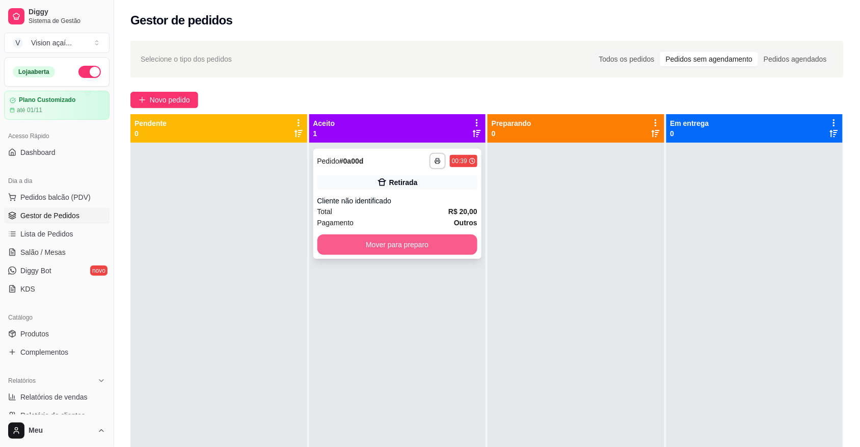
click at [418, 242] on button "Mover para preparo" at bounding box center [397, 244] width 161 height 20
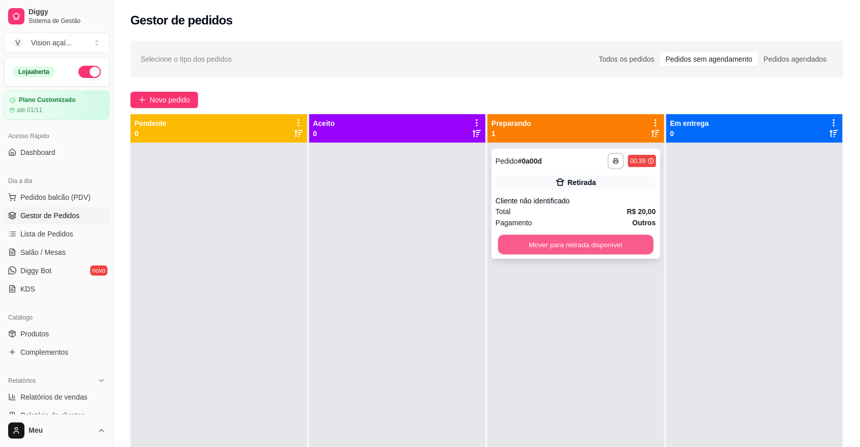
click at [531, 249] on button "Mover para retirada disponível" at bounding box center [575, 245] width 155 height 20
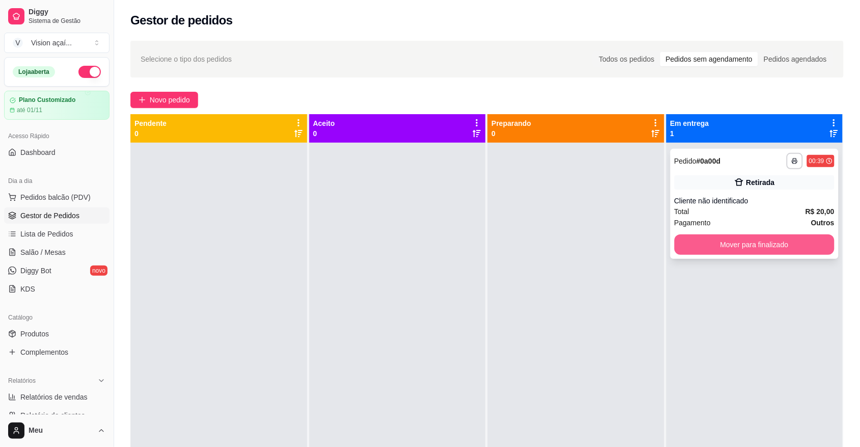
click at [762, 245] on button "Mover para finalizado" at bounding box center [755, 244] width 161 height 20
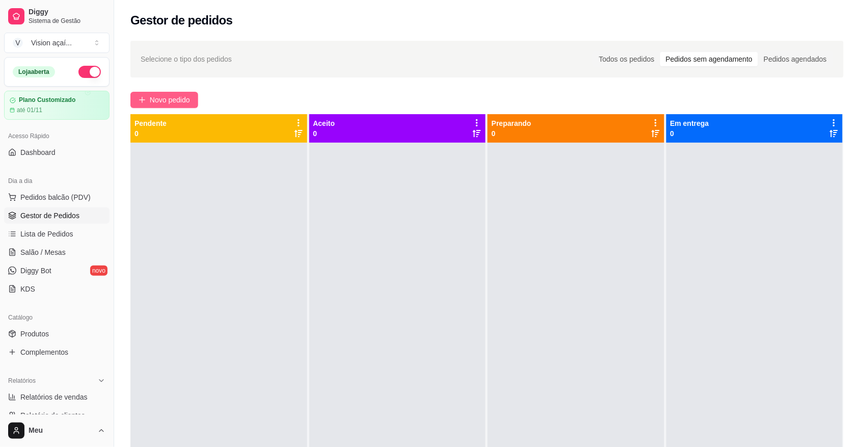
click at [190, 100] on span "Novo pedido" at bounding box center [170, 99] width 40 height 11
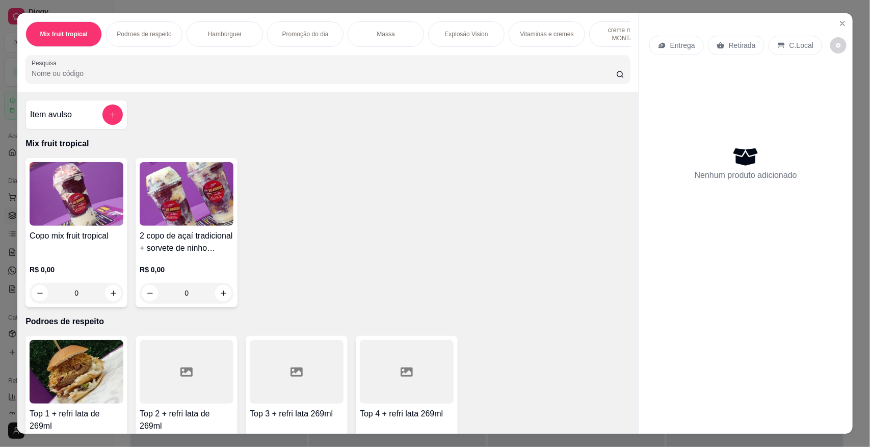
click at [521, 37] on p "Vitaminas e cremes" at bounding box center [547, 34] width 54 height 8
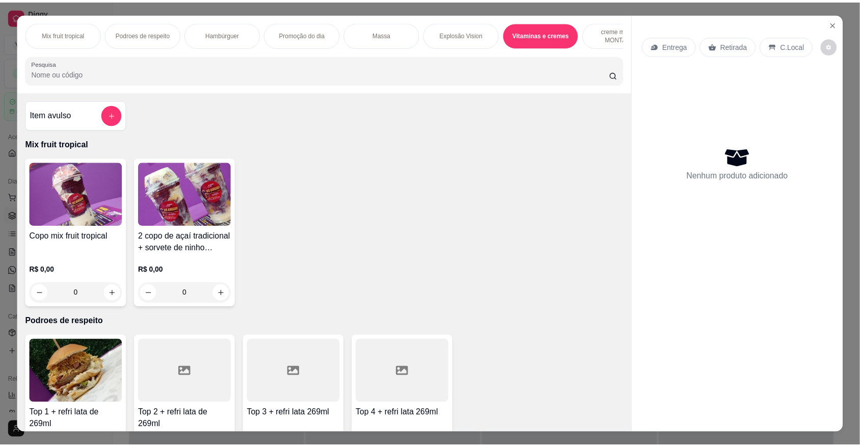
scroll to position [19, 0]
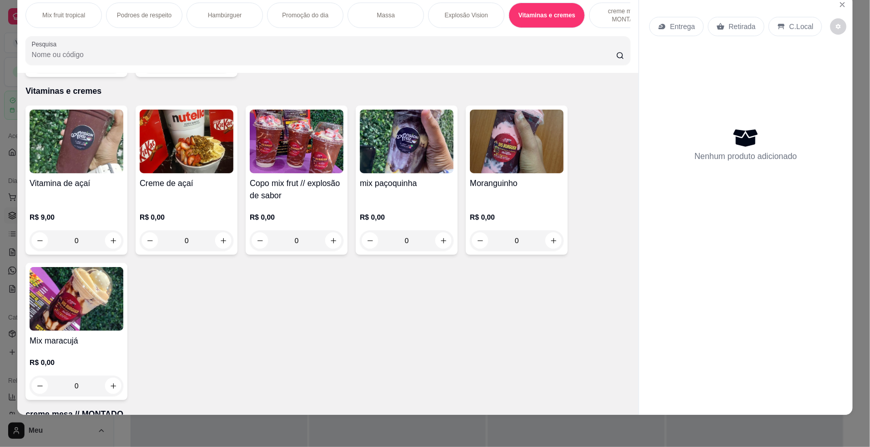
click at [72, 169] on img at bounding box center [77, 142] width 94 height 64
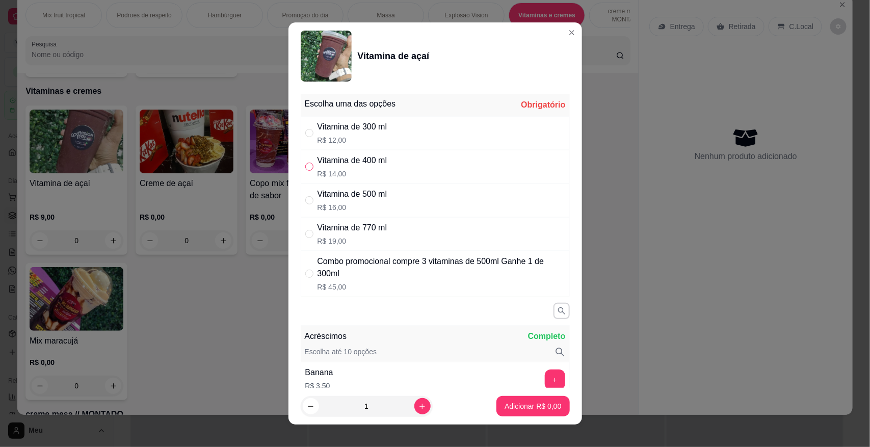
click at [306, 166] on input "" at bounding box center [309, 167] width 8 height 8
radio input "true"
click at [500, 409] on p "Adicionar R$ 14,00" at bounding box center [530, 406] width 61 height 10
type input "1"
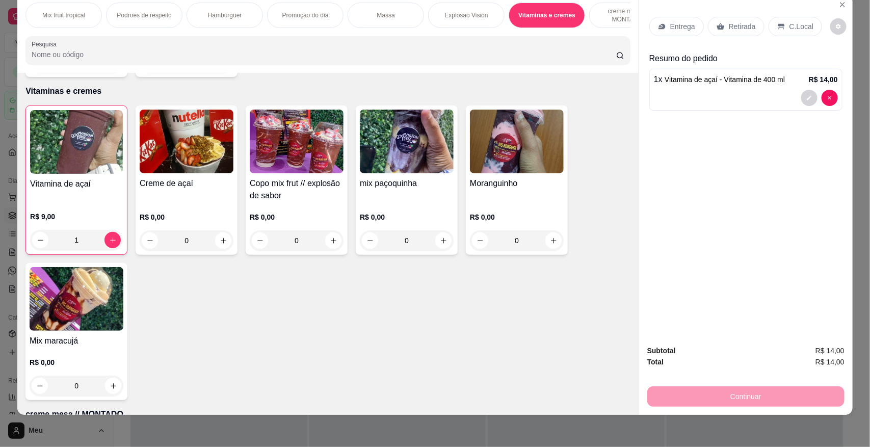
click at [738, 21] on p "Retirada" at bounding box center [742, 26] width 27 height 10
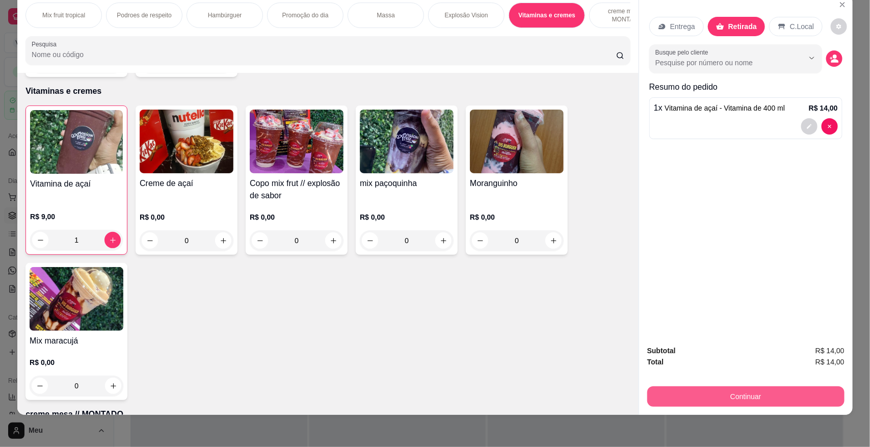
click at [711, 390] on button "Continuar" at bounding box center [745, 396] width 197 height 20
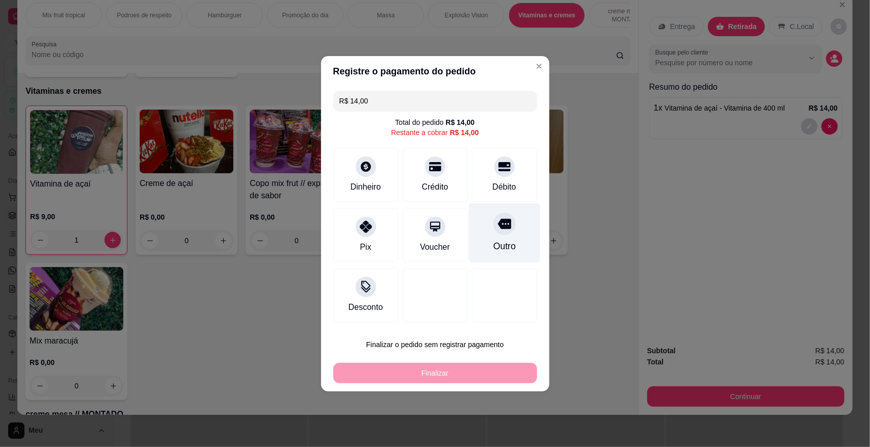
click at [509, 212] on div "Outro" at bounding box center [504, 233] width 72 height 60
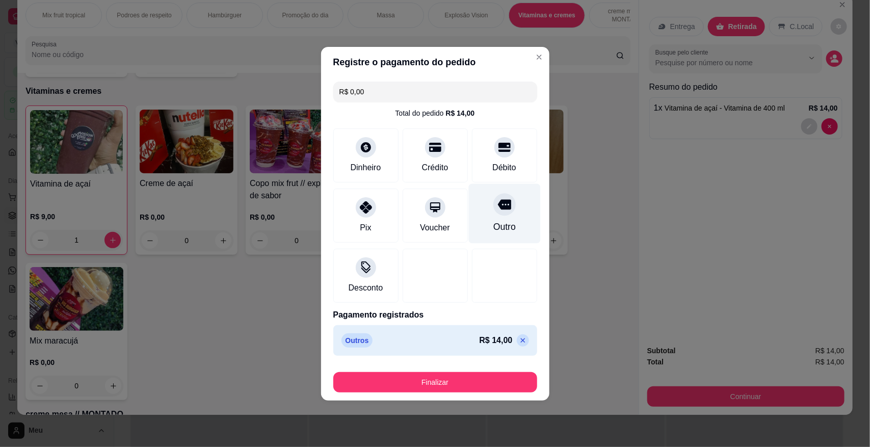
type input "R$ 0,00"
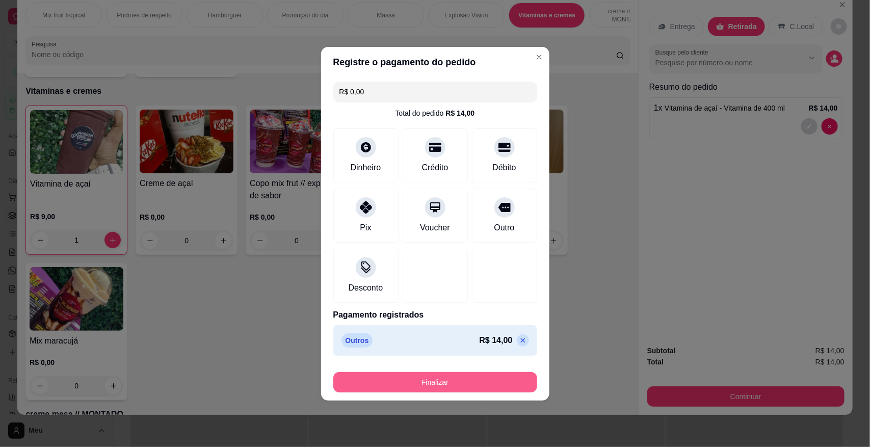
click at [404, 378] on button "Finalizar" at bounding box center [435, 382] width 204 height 20
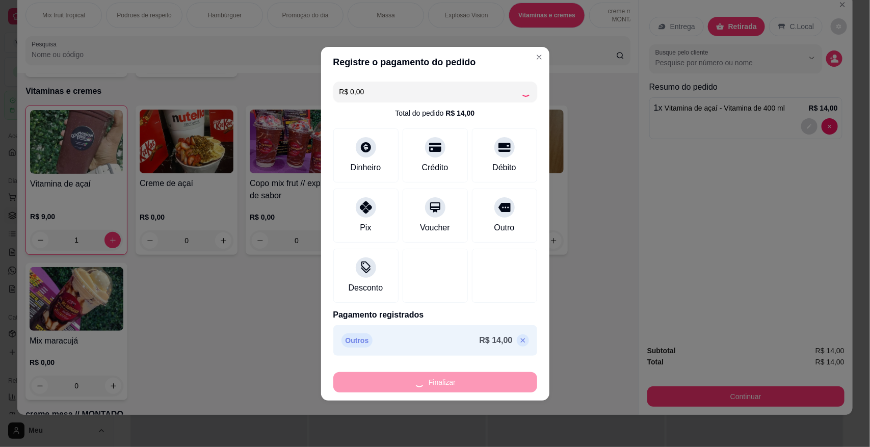
type input "0"
type input "-R$ 14,00"
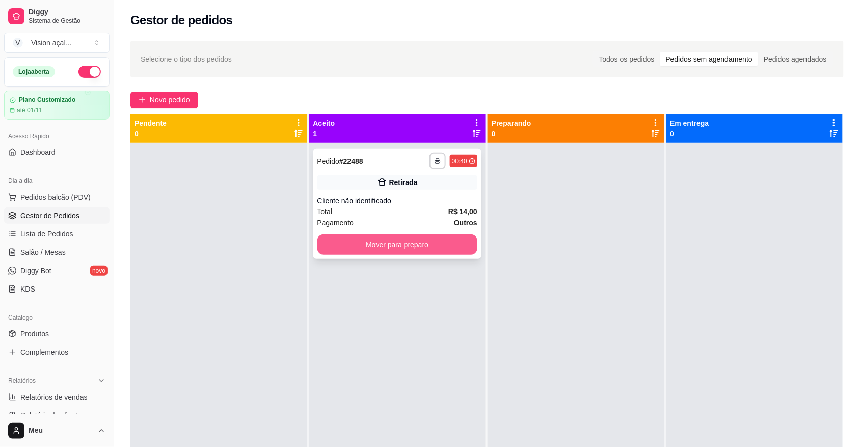
click at [411, 250] on button "Mover para preparo" at bounding box center [397, 244] width 161 height 20
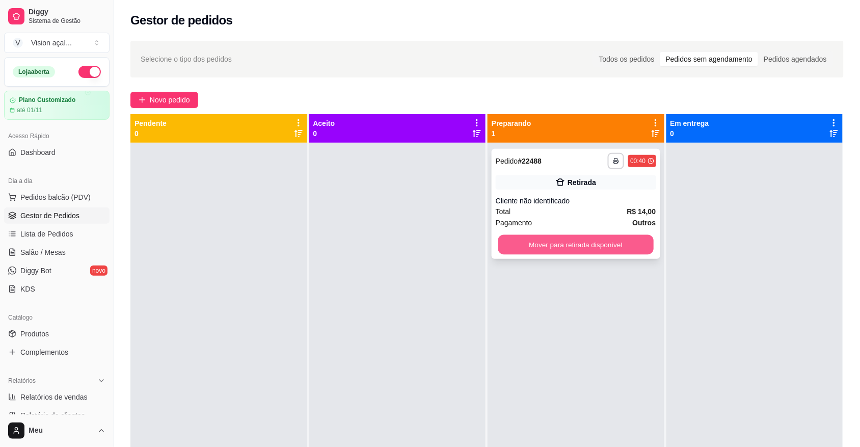
click at [571, 253] on button "Mover para retirada disponível" at bounding box center [575, 245] width 155 height 20
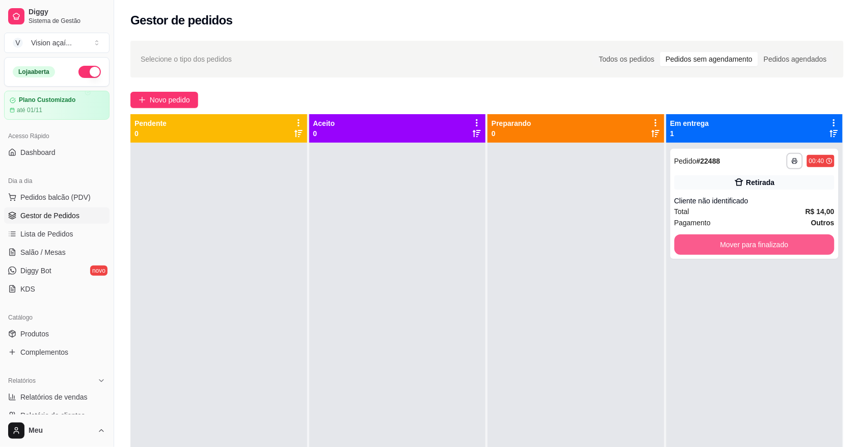
click at [714, 250] on button "Mover para finalizado" at bounding box center [755, 244] width 161 height 20
